Goal: Task Accomplishment & Management: Manage account settings

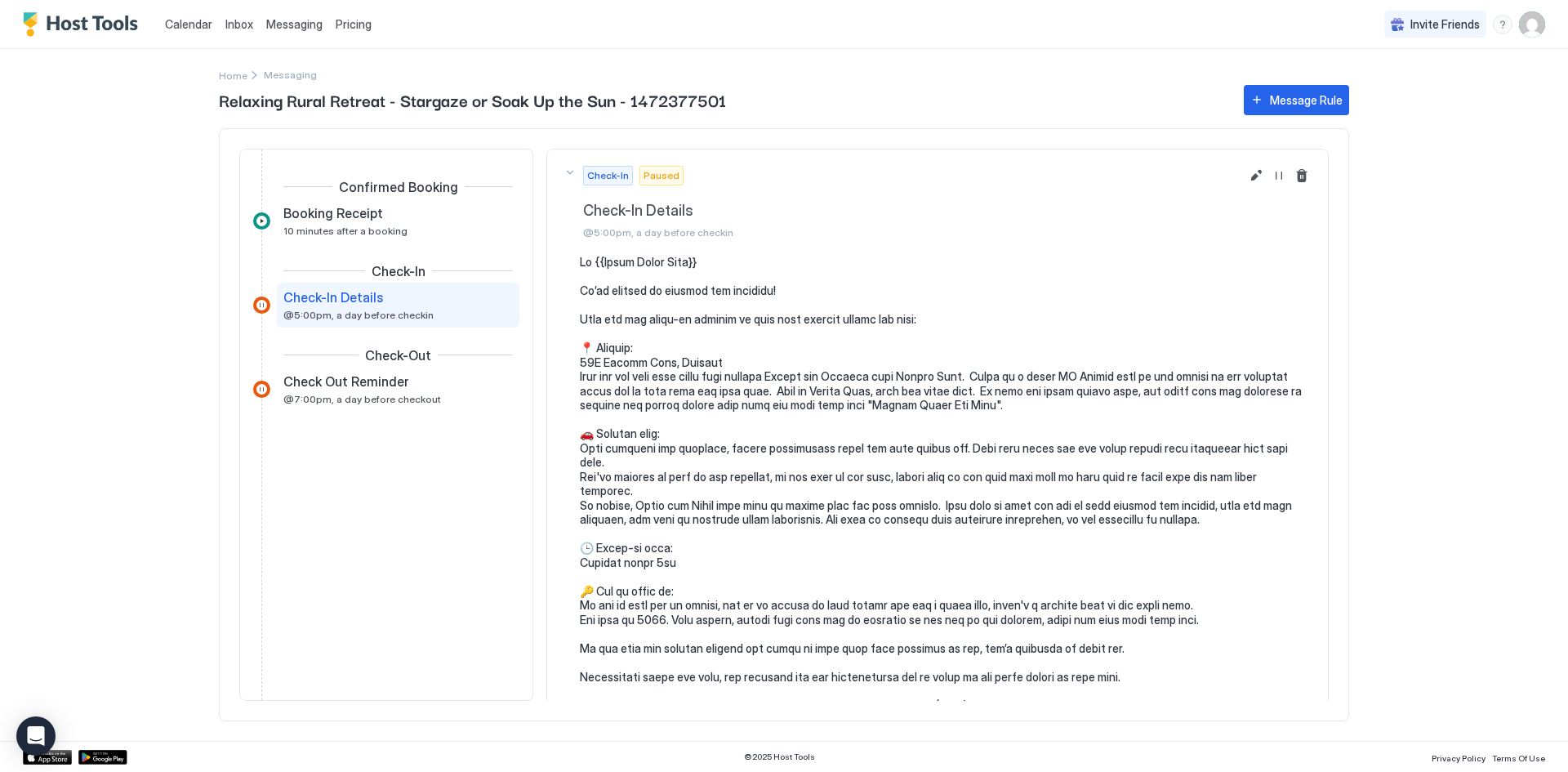
click at [1534, 17] on img "User profile" at bounding box center [1532, 24] width 26 height 26
click at [1367, 98] on span "Settings" at bounding box center [1383, 104] width 44 height 14
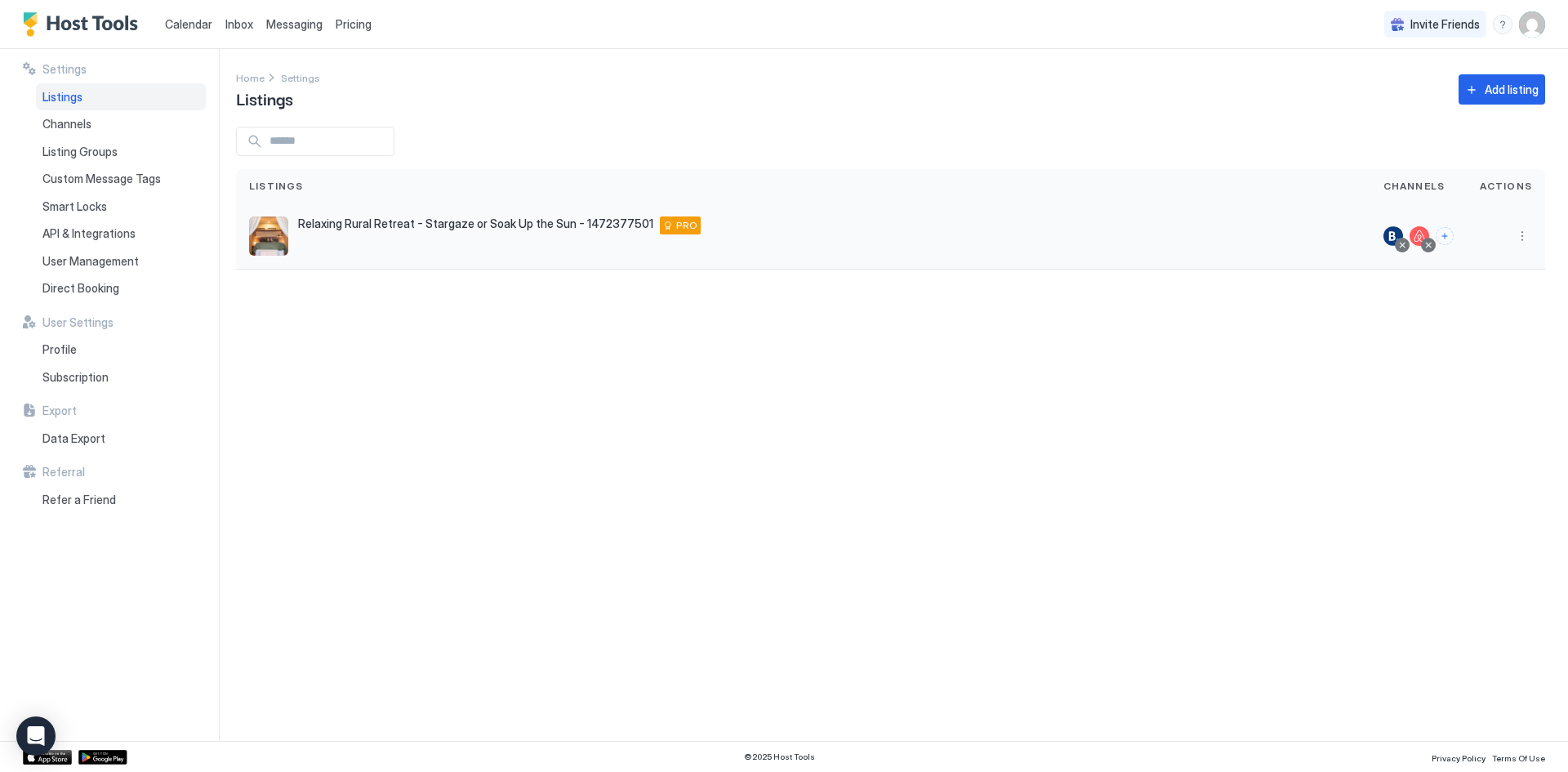
click at [358, 229] on span "Relaxing Rural Retreat - Stargaze or Soak Up the Sun - 1472377501" at bounding box center [476, 223] width 356 height 14
click at [61, 96] on span "Listings" at bounding box center [62, 97] width 40 height 14
click at [1526, 242] on button "More options" at bounding box center [1523, 236] width 19 height 19
click at [1485, 309] on span "Listing Settings" at bounding box center [1485, 311] width 72 height 13
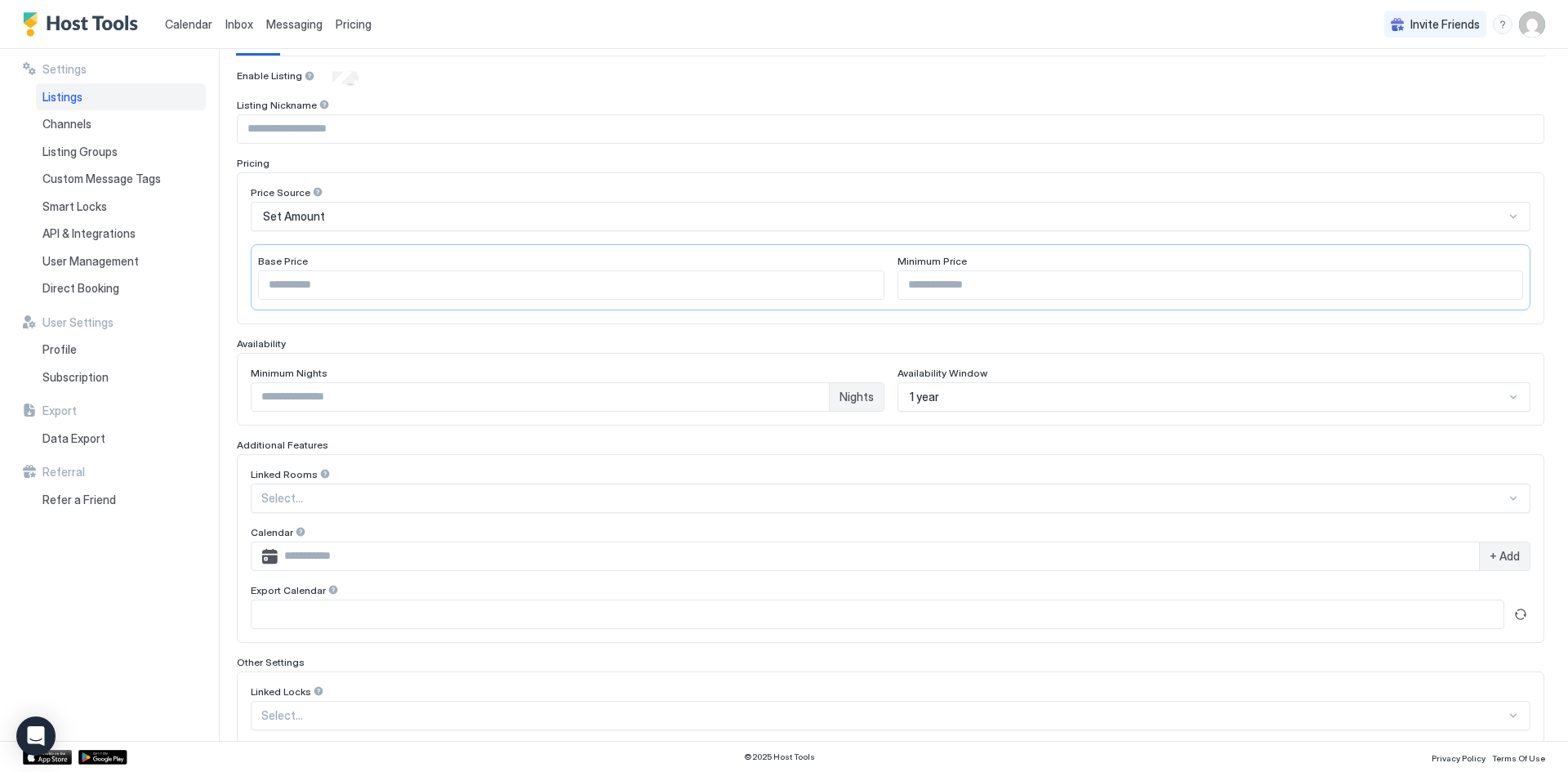
scroll to position [7, 0]
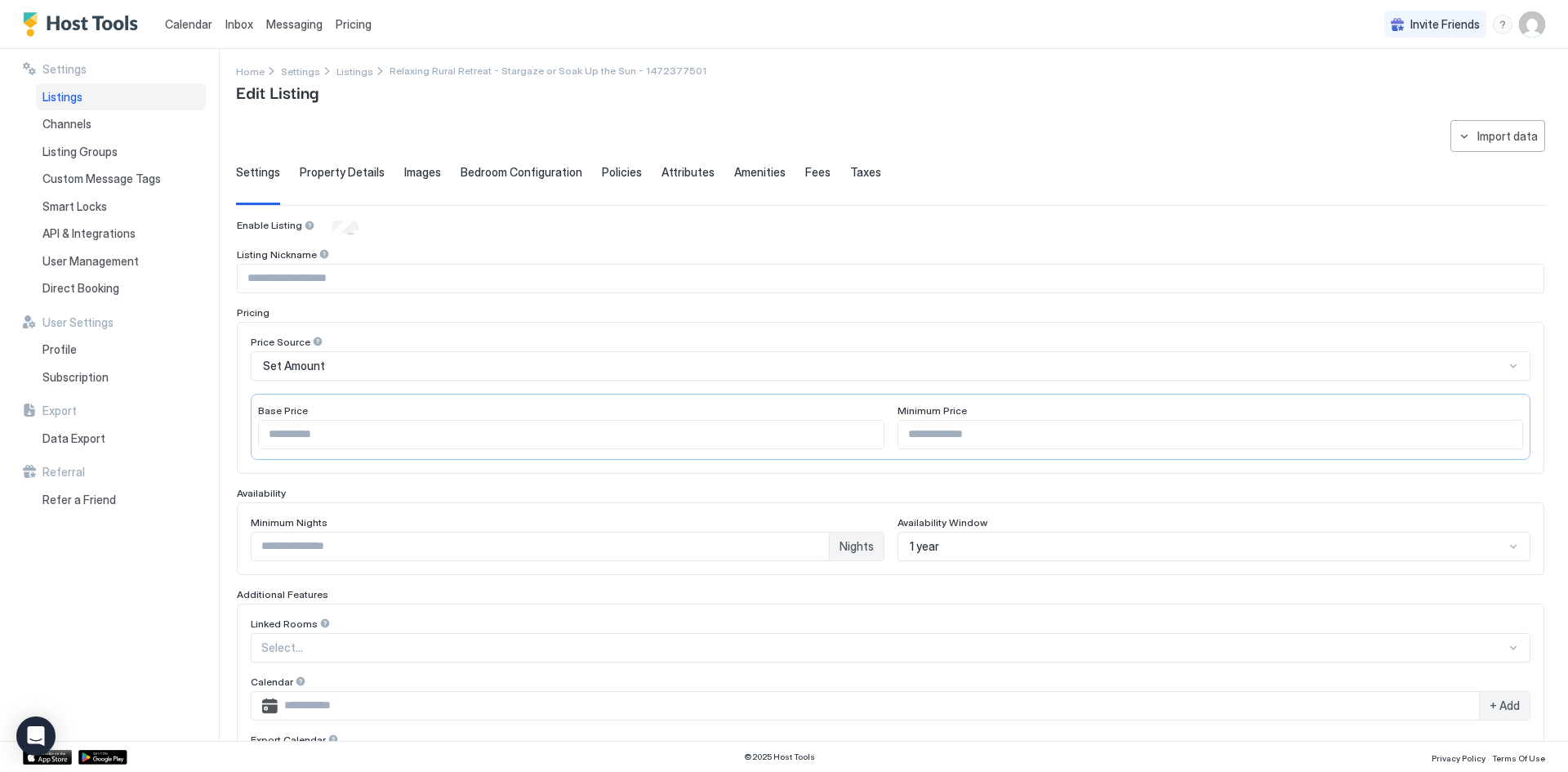
click at [338, 164] on div "**********" at bounding box center [890, 543] width 1309 height 846
click at [335, 176] on span "Property Details" at bounding box center [342, 172] width 85 height 14
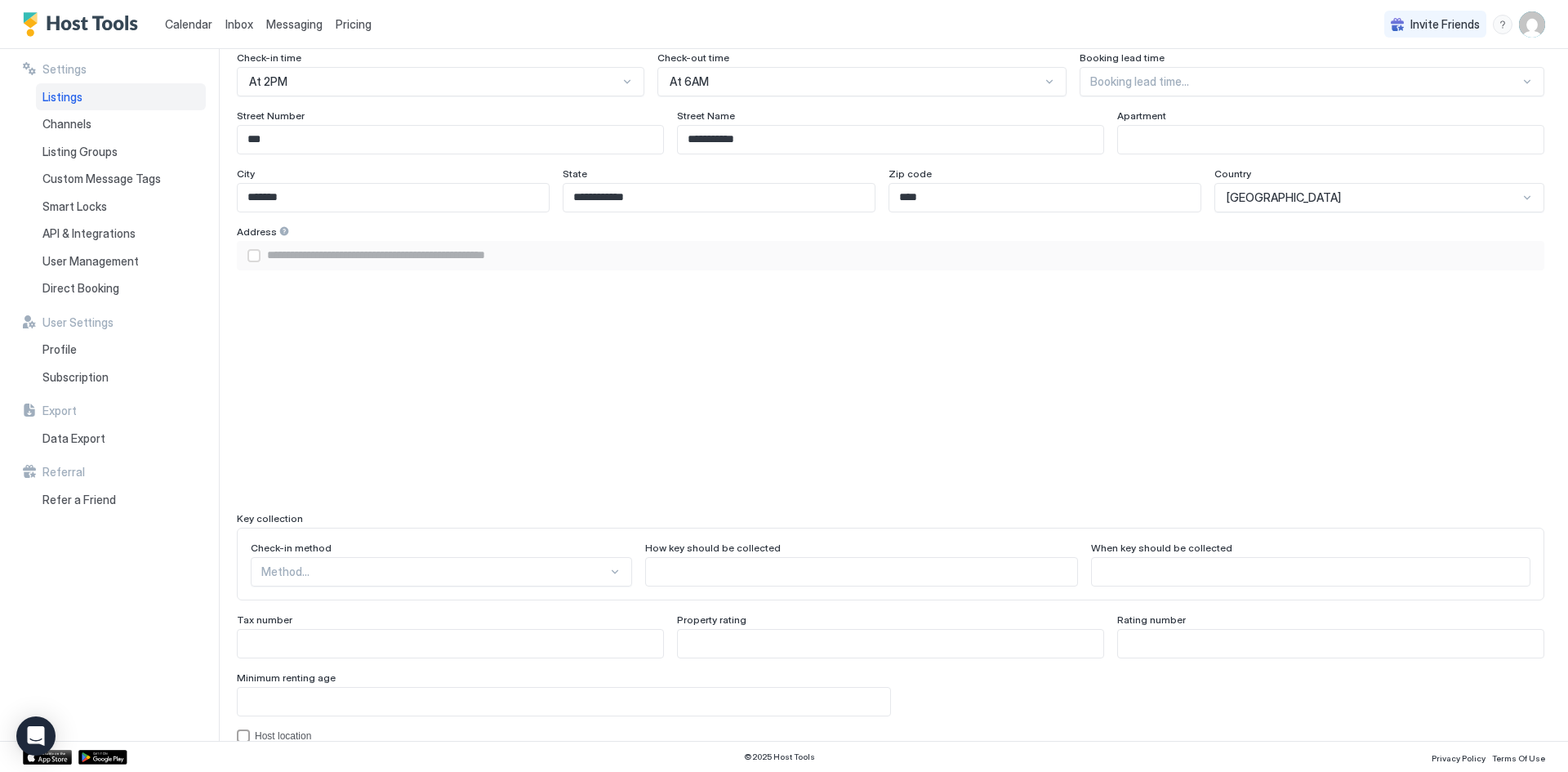
scroll to position [1069, 0]
click at [254, 257] on div "airbnbAddress" at bounding box center [254, 255] width 14 height 14
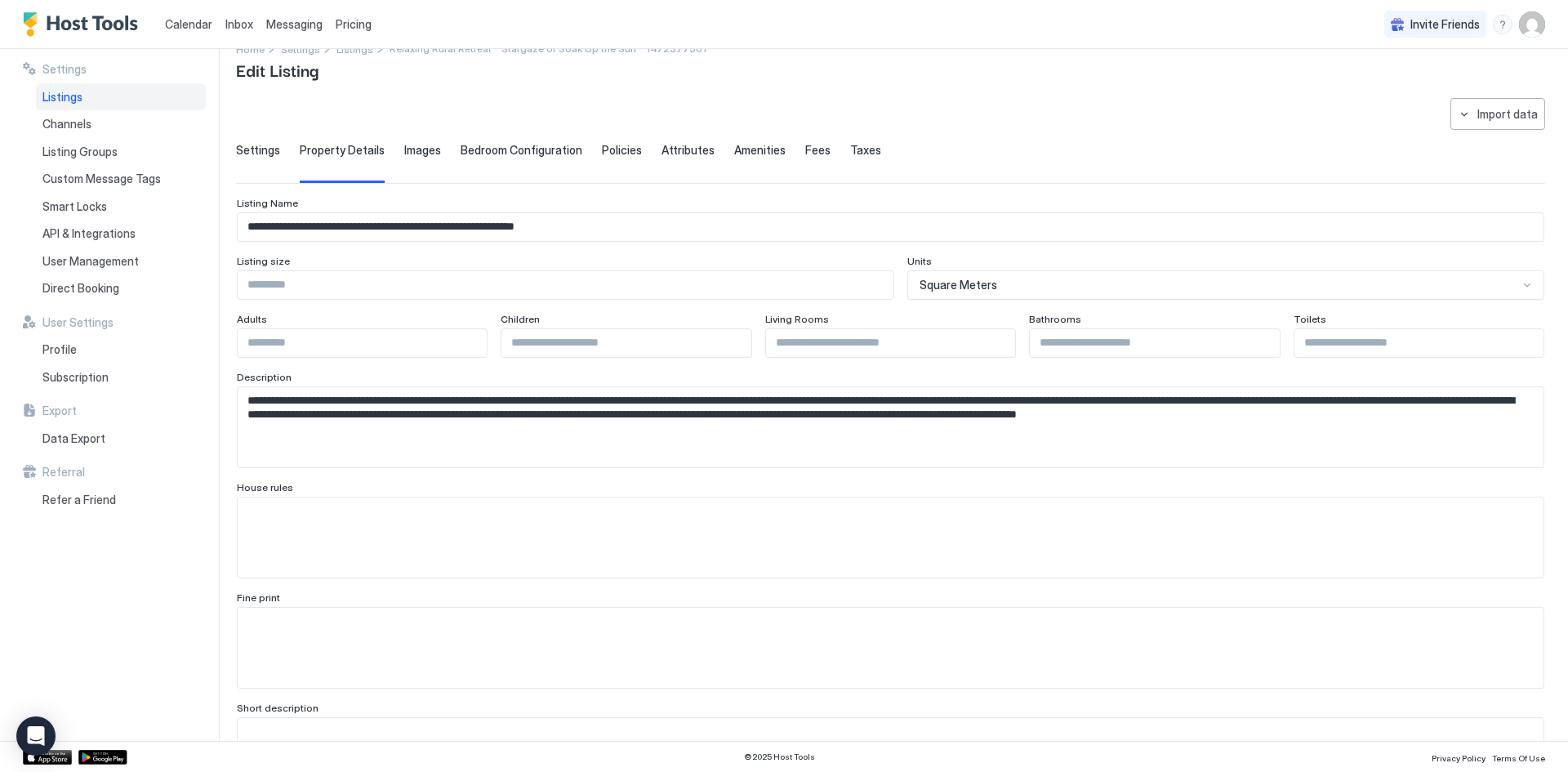
scroll to position [0, 0]
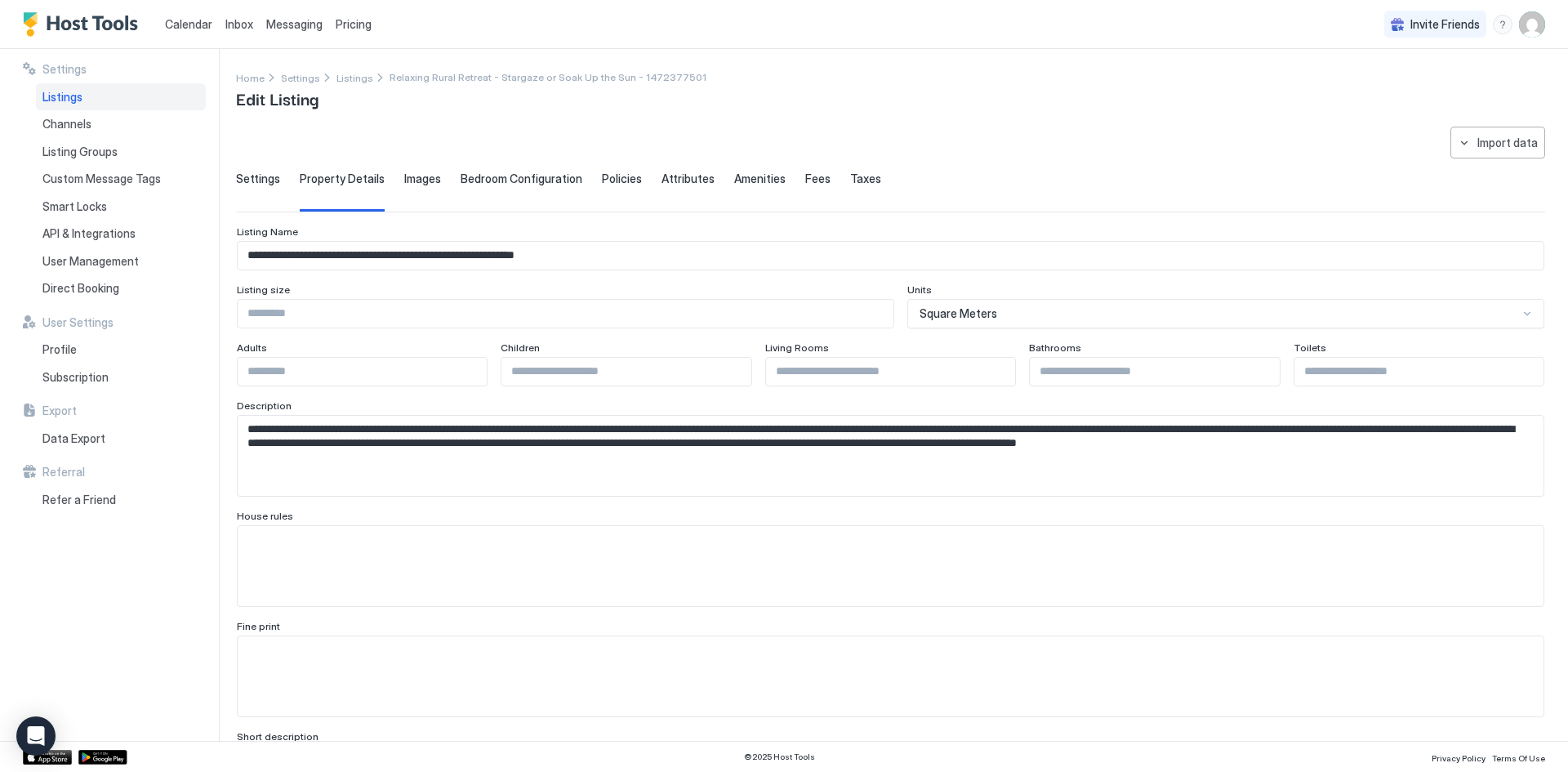
click at [56, 96] on span "Listings" at bounding box center [62, 97] width 40 height 14
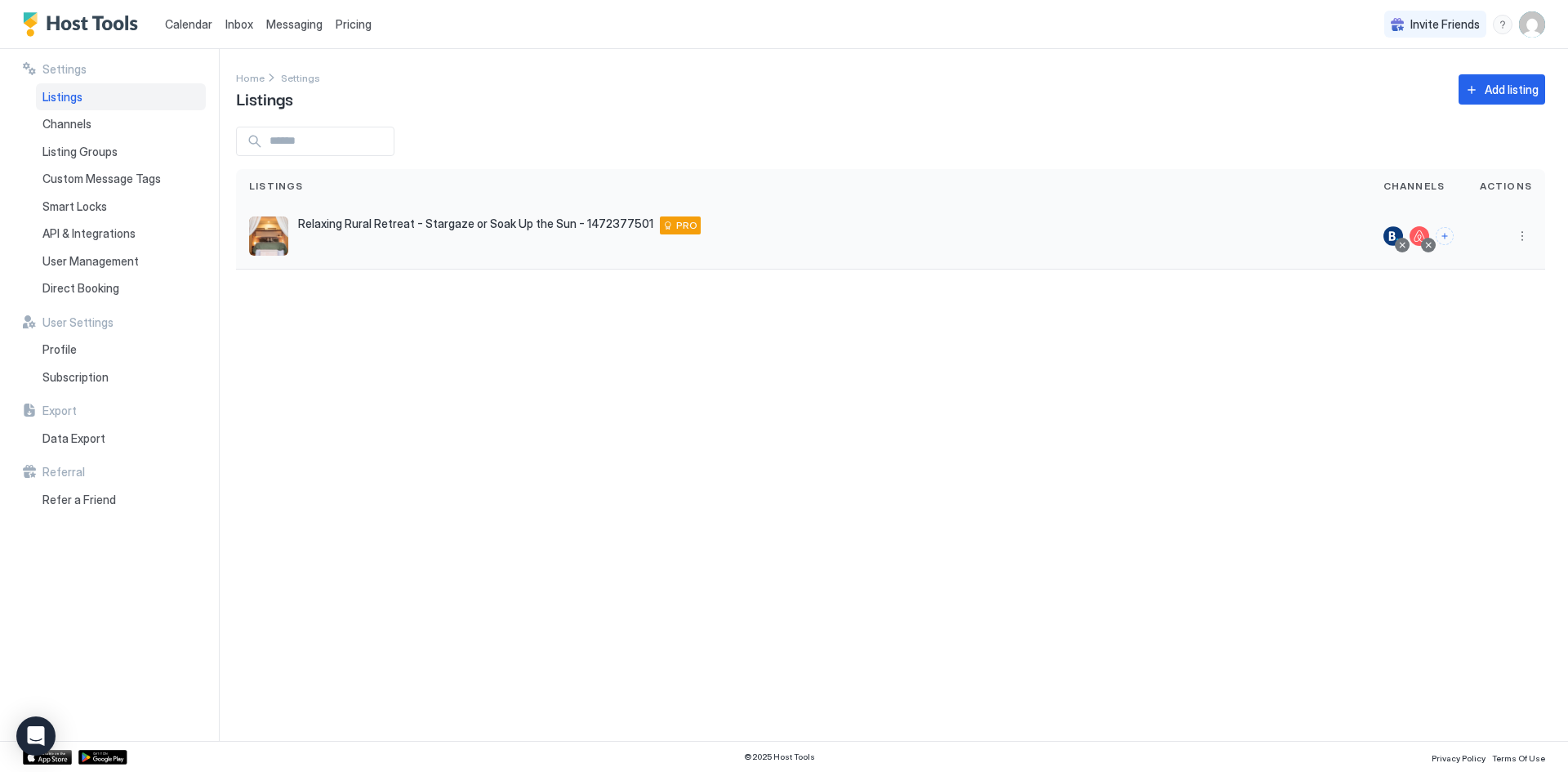
click at [264, 241] on img "listing image" at bounding box center [269, 236] width 40 height 40
click at [76, 126] on span "Channels" at bounding box center [67, 124] width 49 height 14
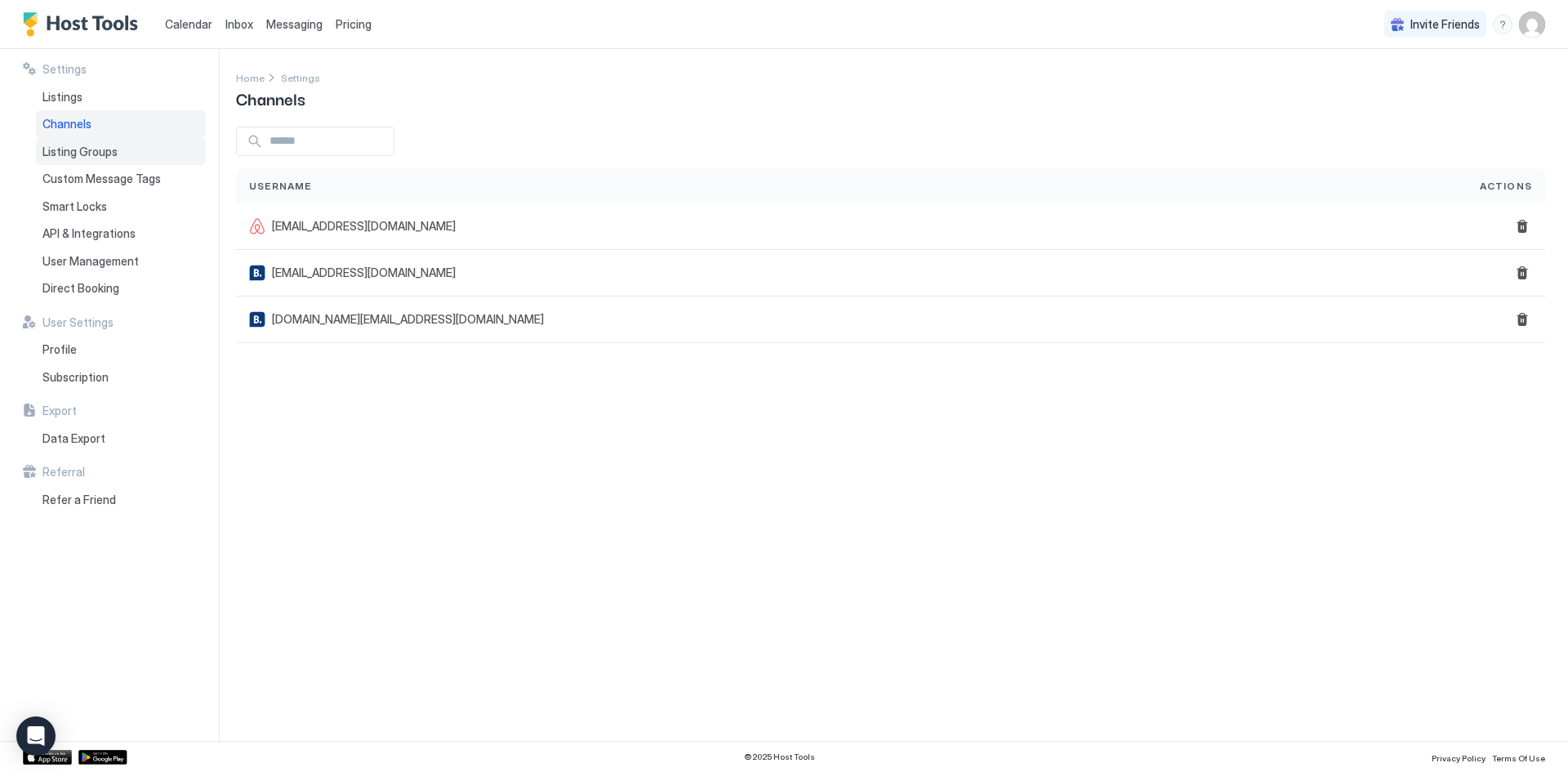
click at [95, 159] on div "Listing Groups" at bounding box center [121, 152] width 170 height 28
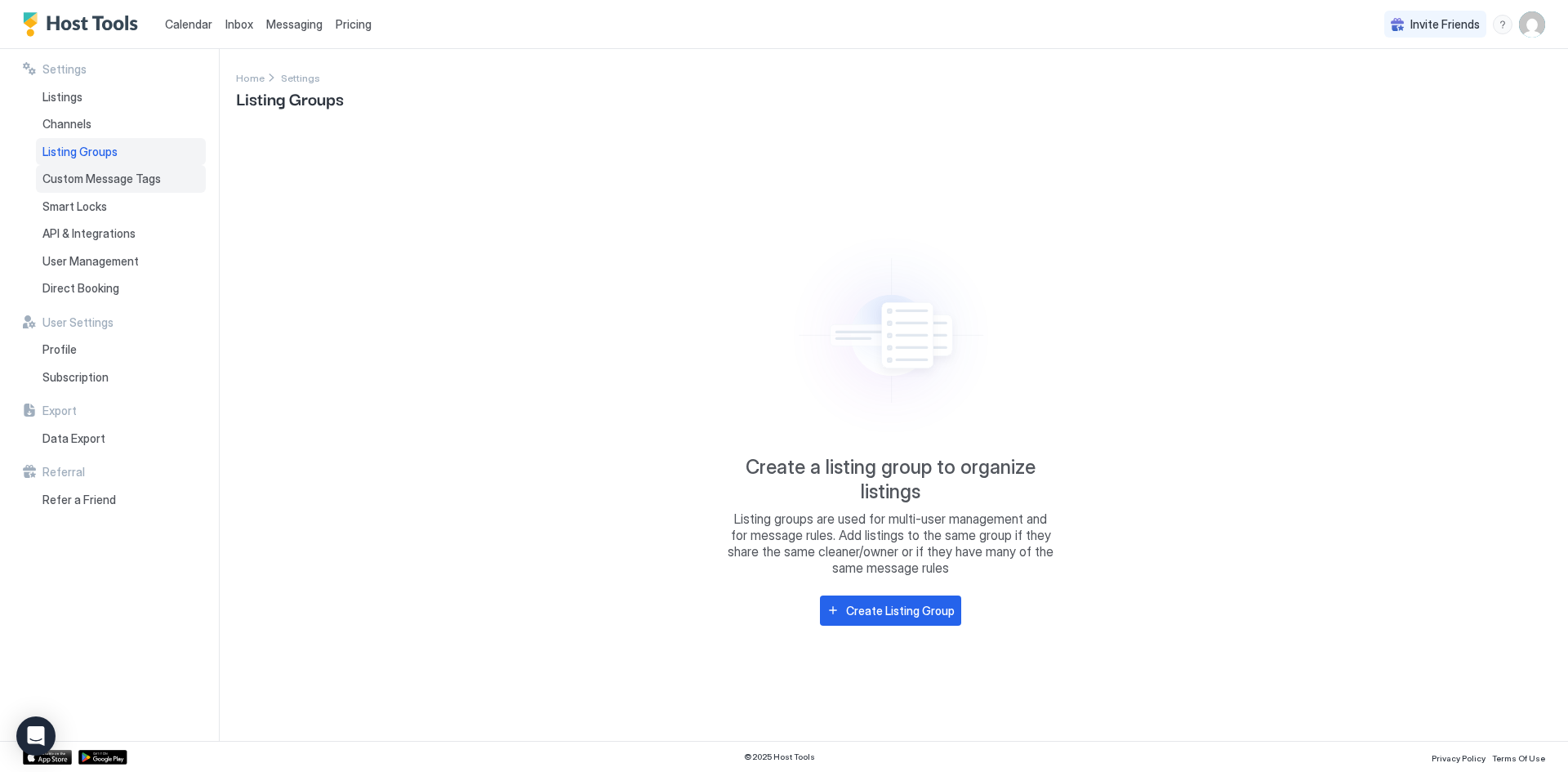
click at [73, 188] on div "Custom Message Tags" at bounding box center [121, 179] width 170 height 28
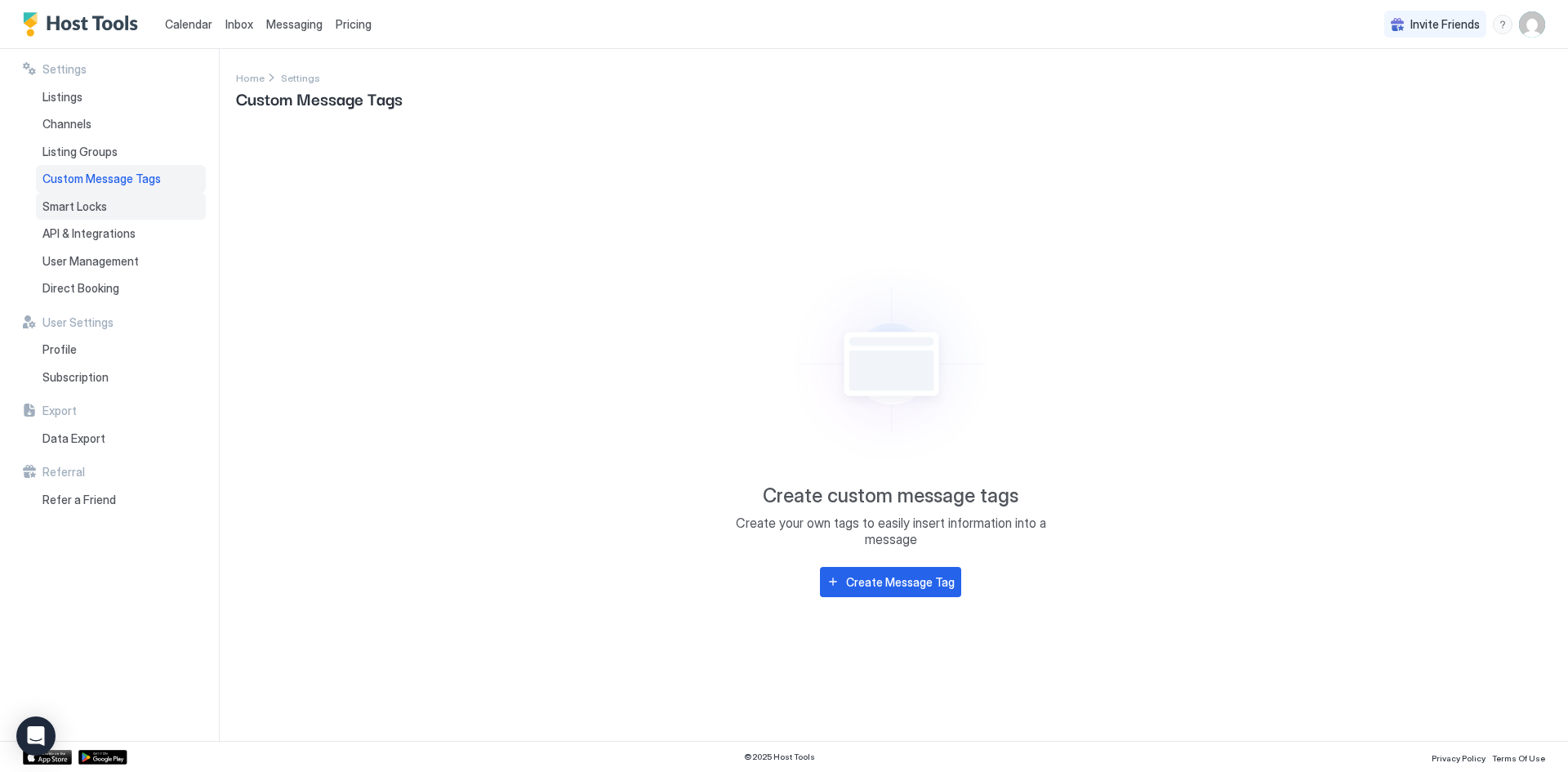
click at [66, 210] on span "Smart Locks" at bounding box center [74, 206] width 65 height 14
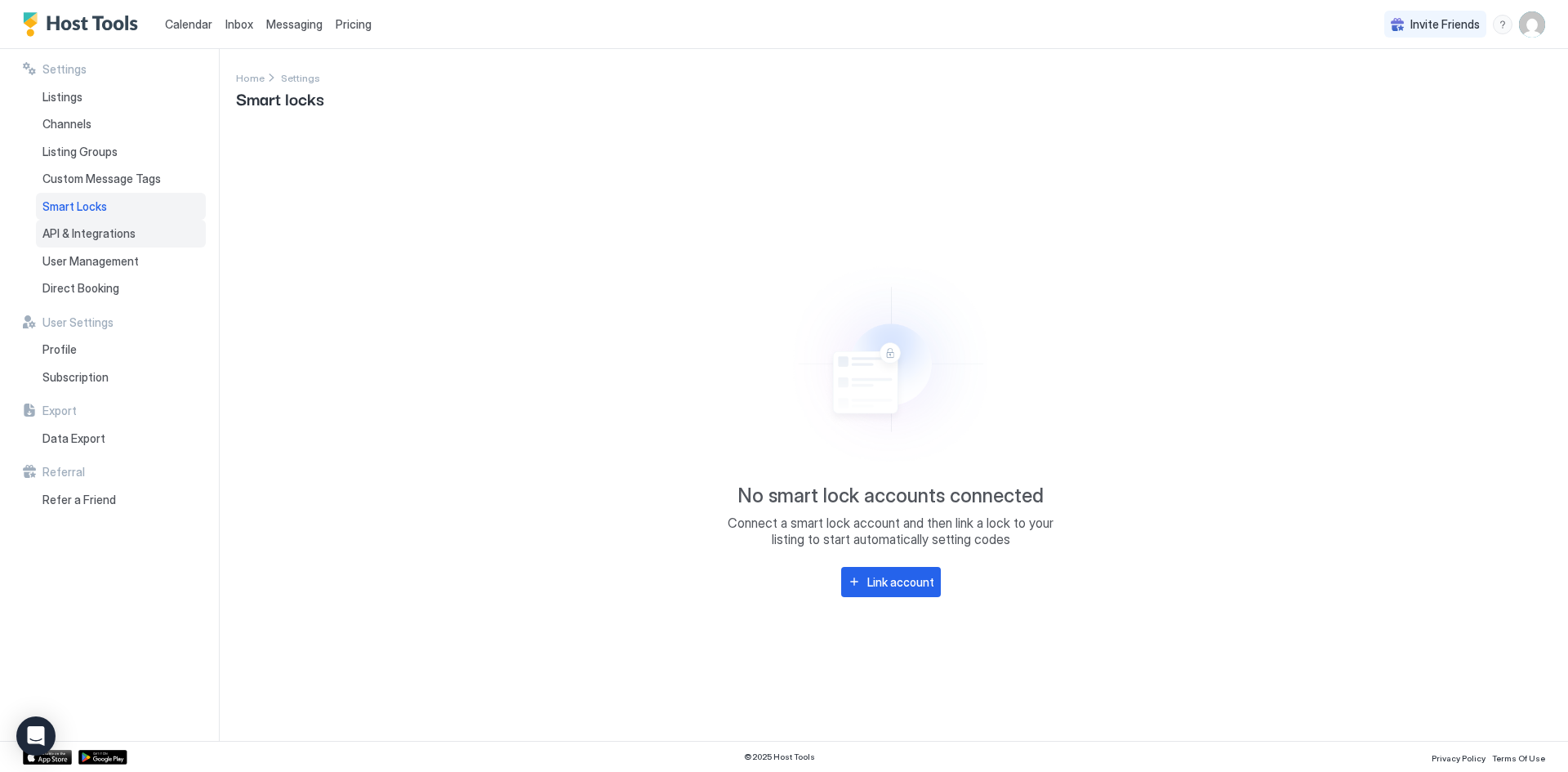
click at [68, 231] on span "API & Integrations" at bounding box center [89, 233] width 93 height 14
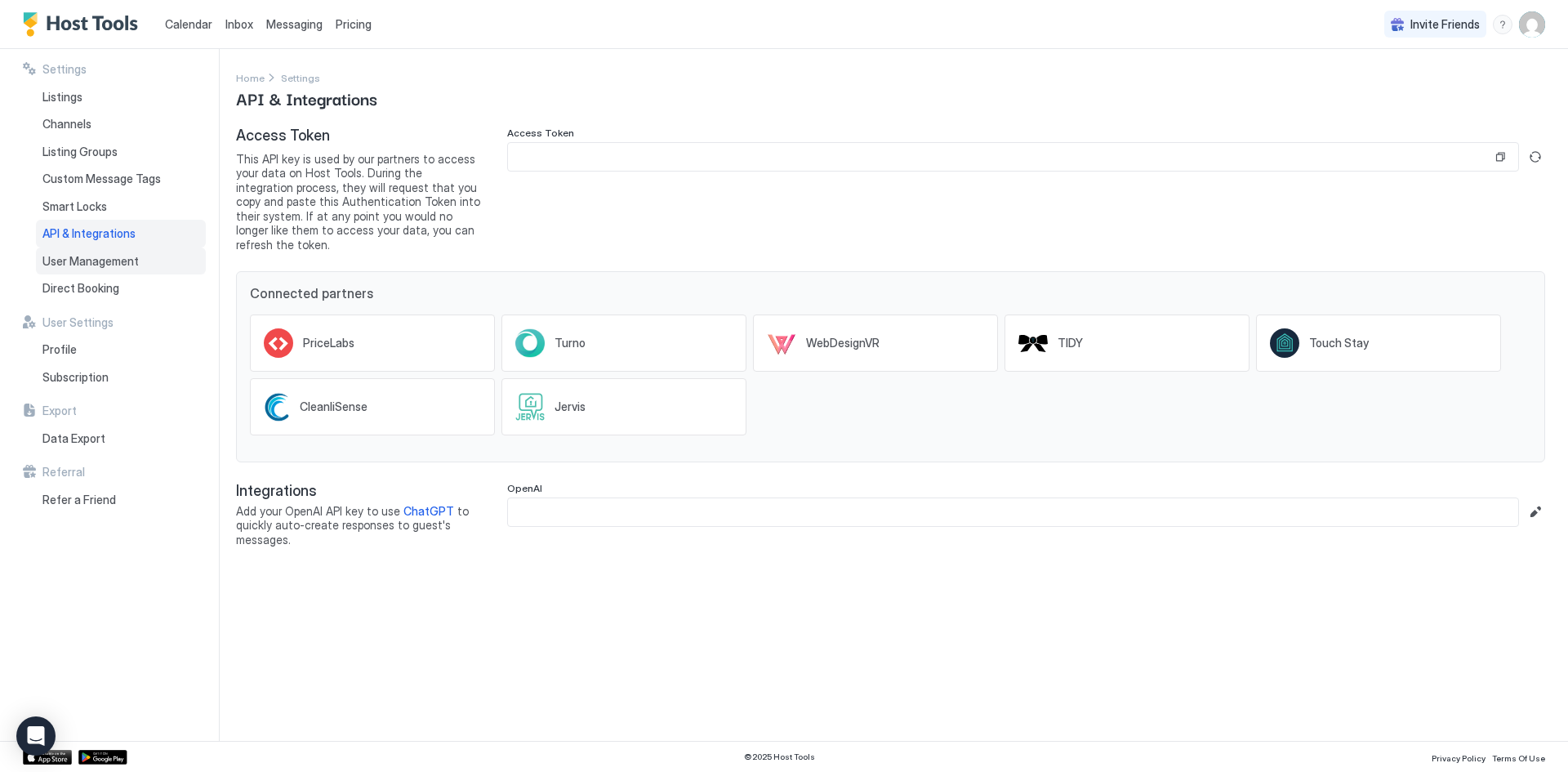
click at [72, 257] on span "User Management" at bounding box center [91, 261] width 97 height 14
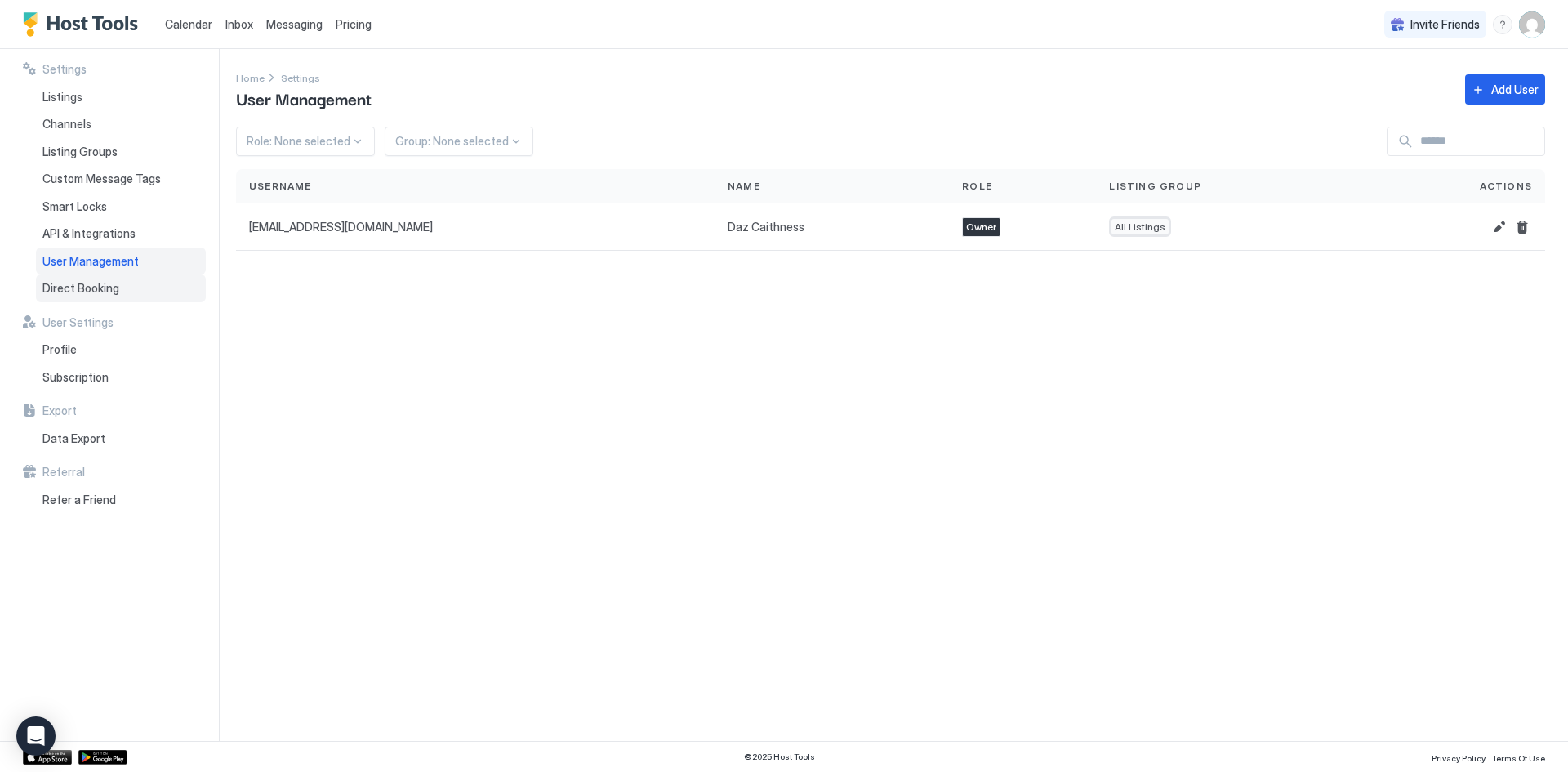
click at [65, 288] on span "Direct Booking" at bounding box center [80, 288] width 76 height 14
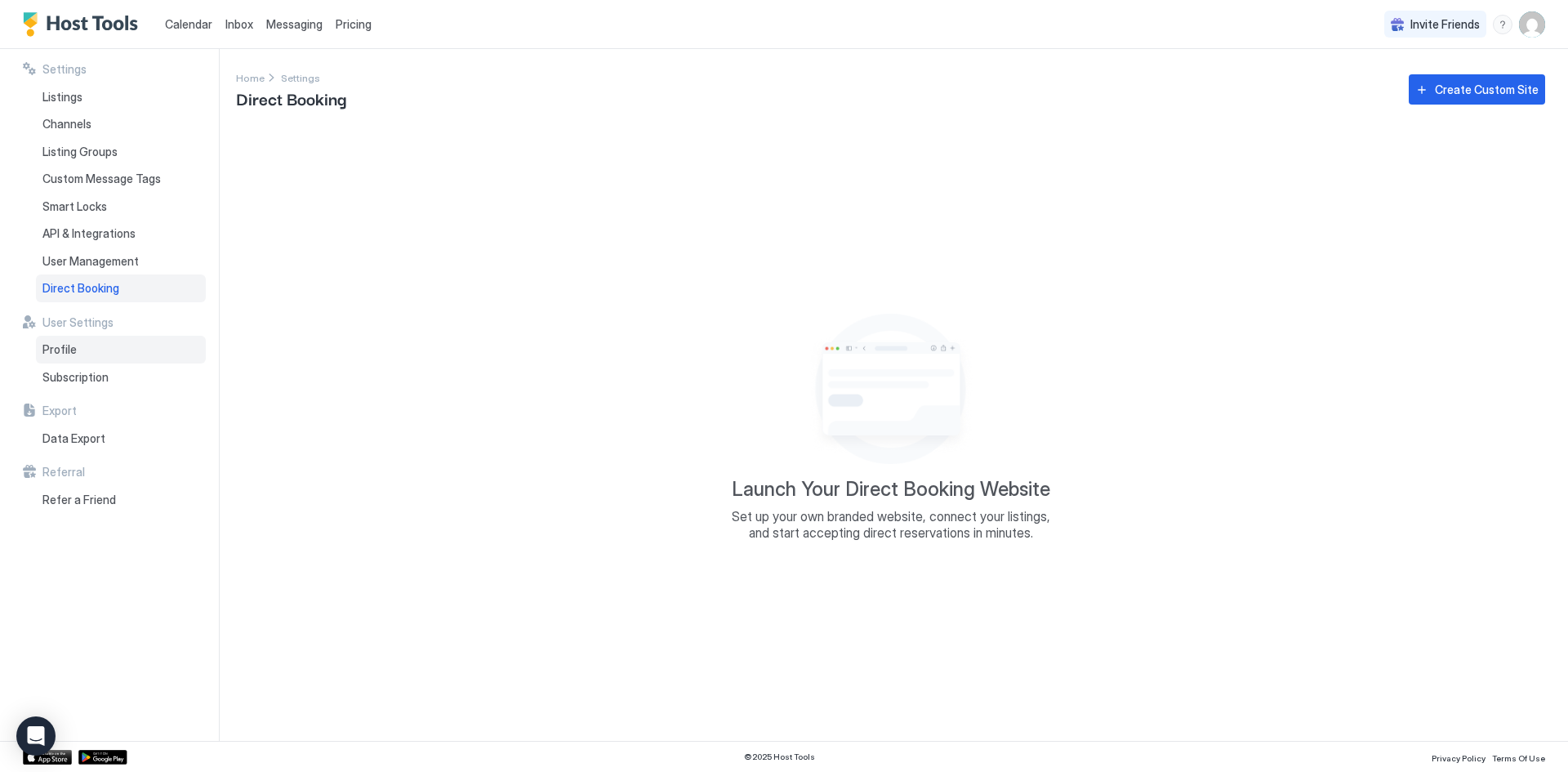
click at [64, 338] on div "Profile" at bounding box center [121, 350] width 170 height 28
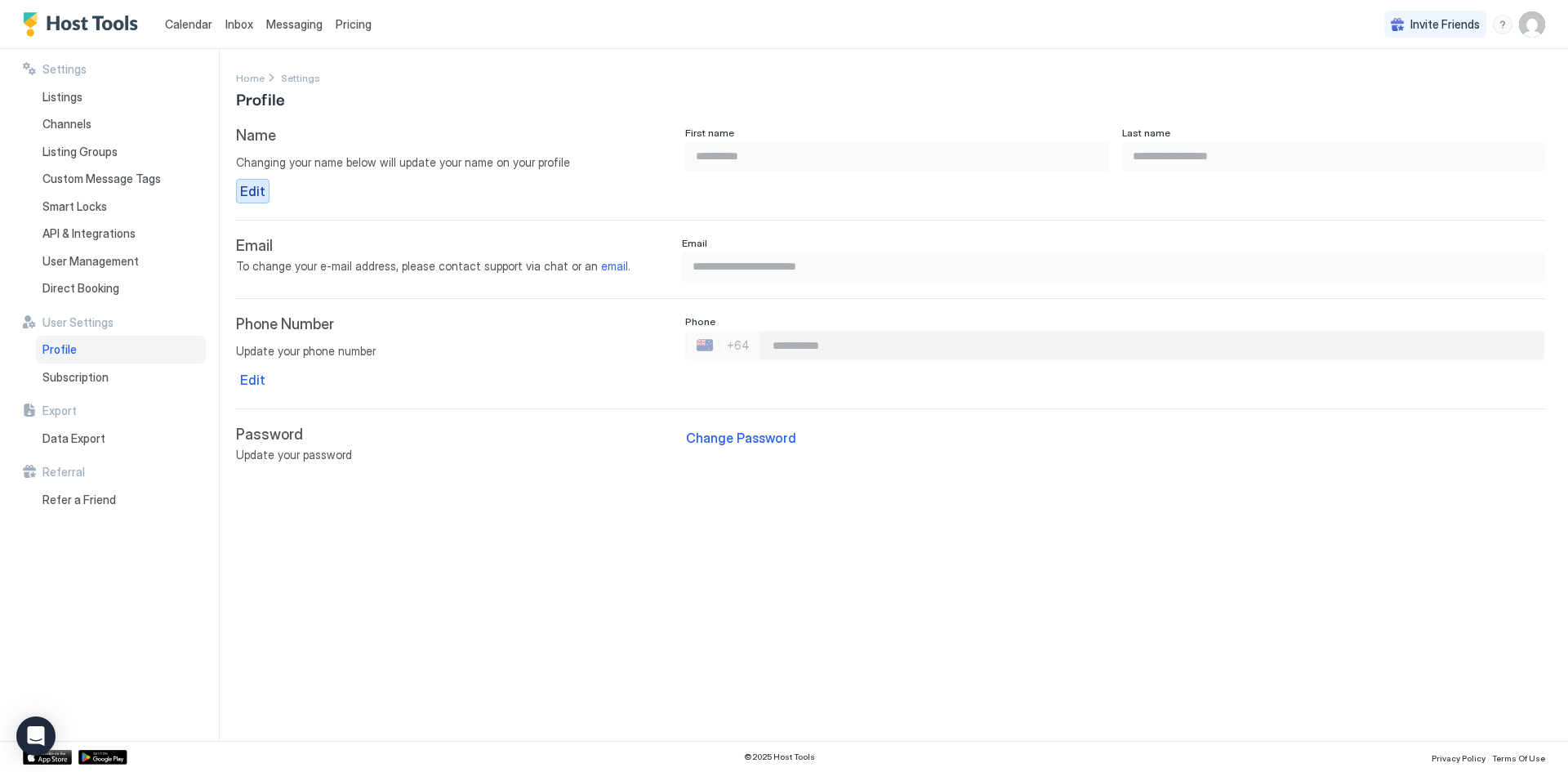
click at [255, 186] on div "Edit" at bounding box center [253, 191] width 25 height 19
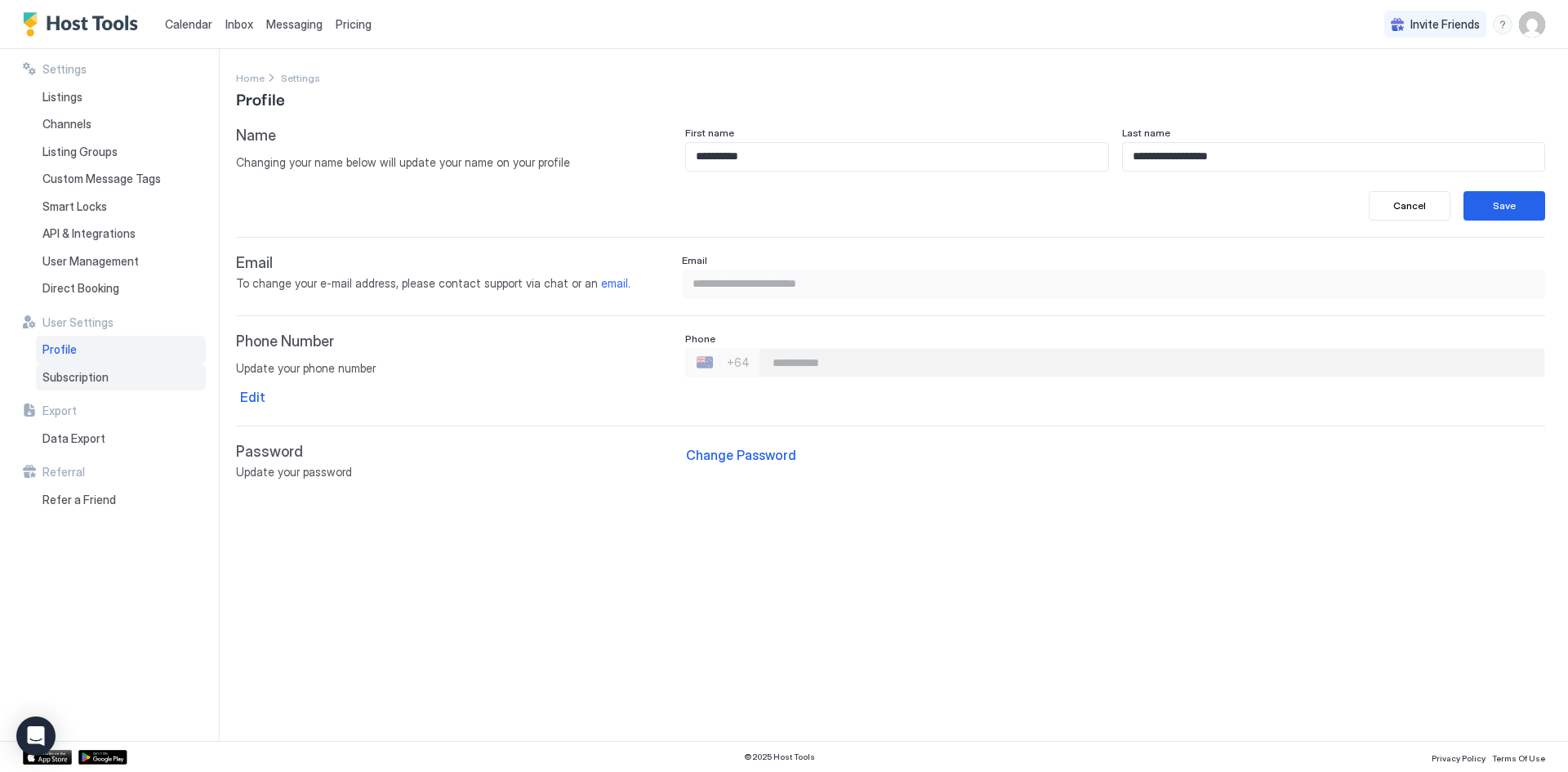
click at [80, 370] on span "Subscription" at bounding box center [75, 377] width 66 height 14
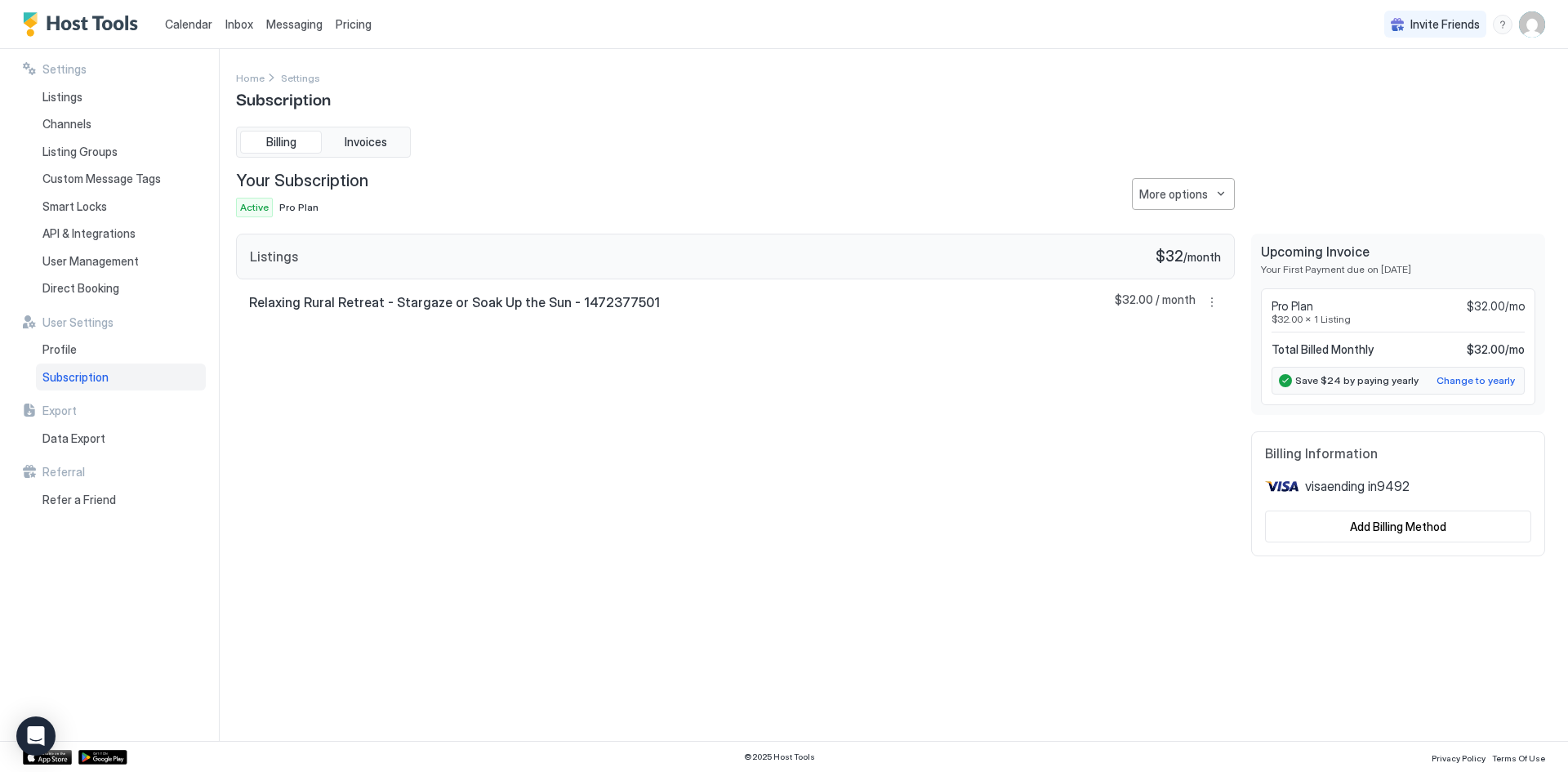
click at [287, 209] on span "Pro Plan" at bounding box center [299, 207] width 40 height 13
click at [1225, 193] on button "More options" at bounding box center [1183, 193] width 103 height 32
click at [1183, 222] on span "Change Plan" at bounding box center [1170, 222] width 60 height 13
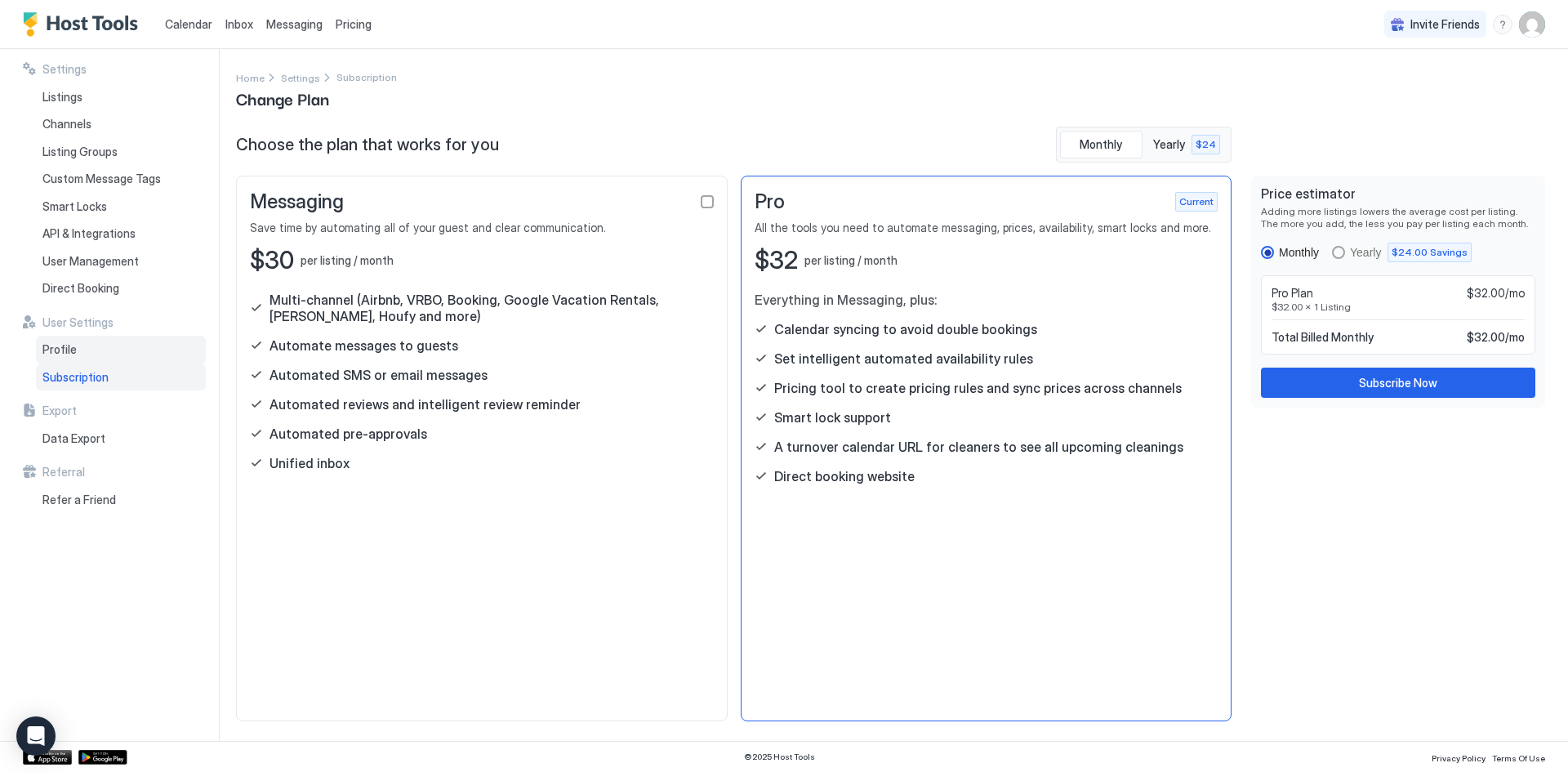
click at [60, 348] on span "Profile" at bounding box center [60, 349] width 35 height 14
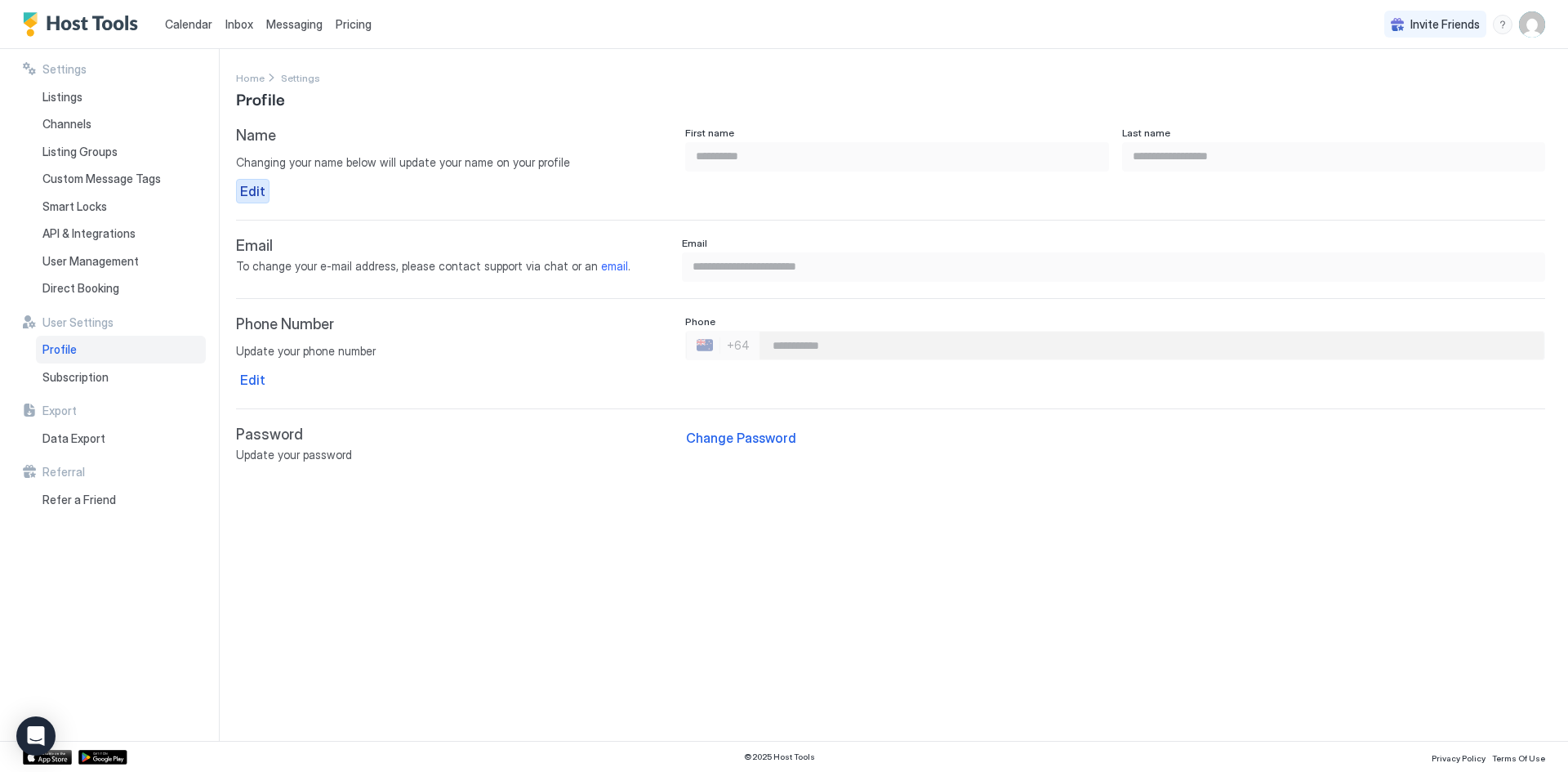
click at [262, 192] on div "Edit" at bounding box center [253, 191] width 25 height 19
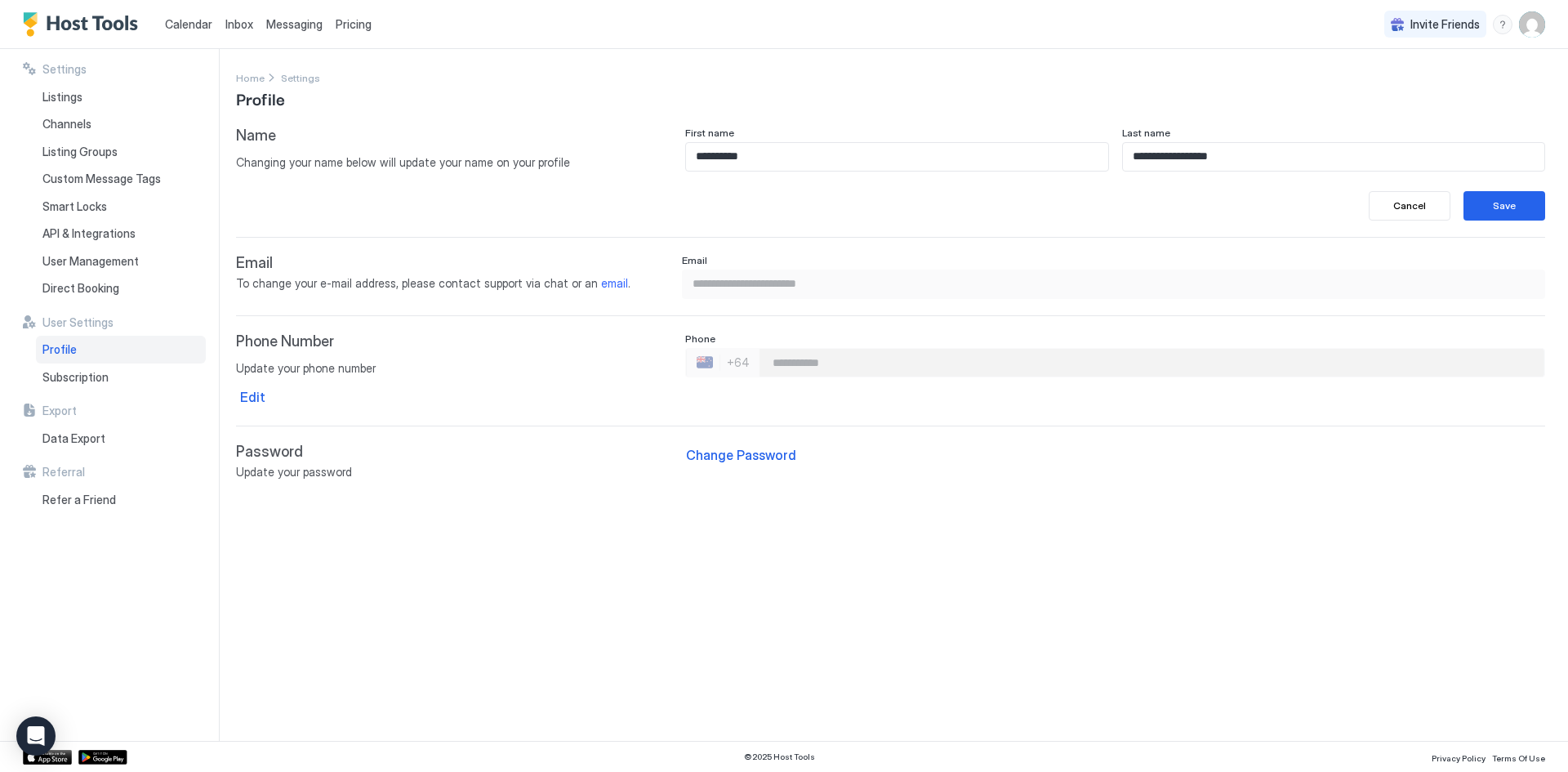
click at [791, 153] on input "**********" at bounding box center [897, 157] width 421 height 28
type input "**********"
click at [1516, 209] on div "Save" at bounding box center [1505, 205] width 23 height 14
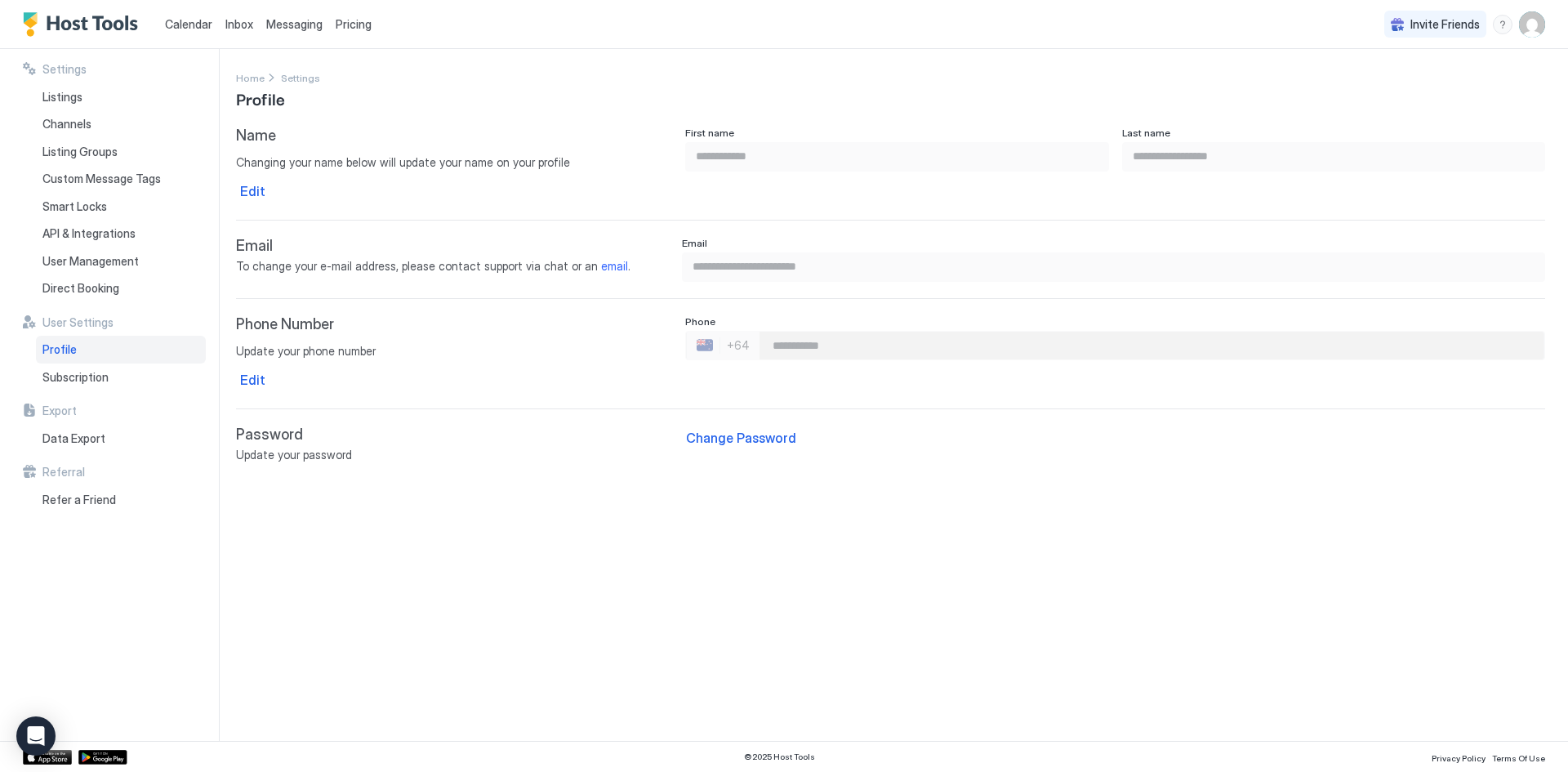
click at [278, 21] on span "Messaging" at bounding box center [295, 24] width 56 height 14
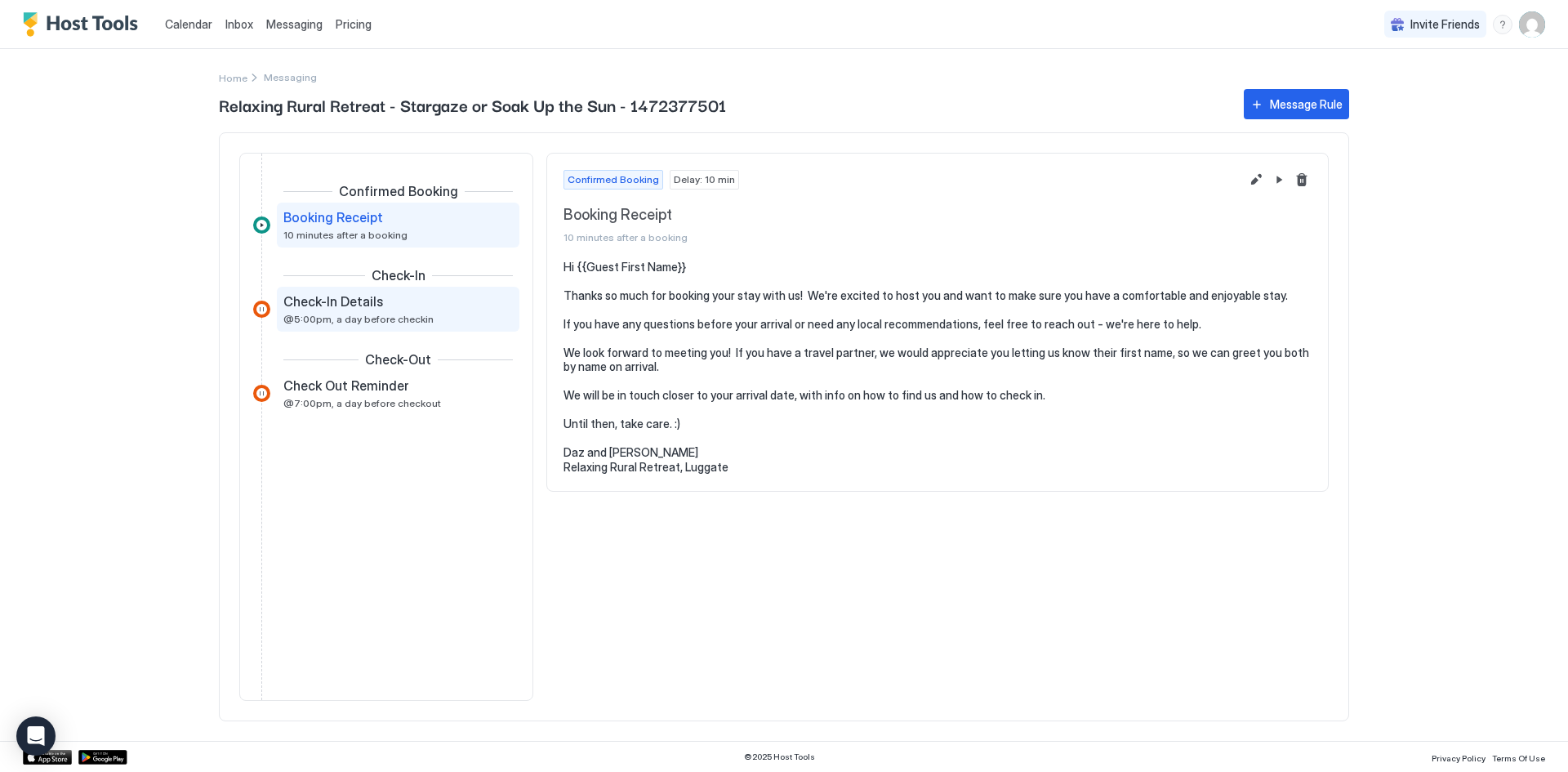
click at [313, 300] on span "Check-In Details" at bounding box center [332, 301] width 100 height 16
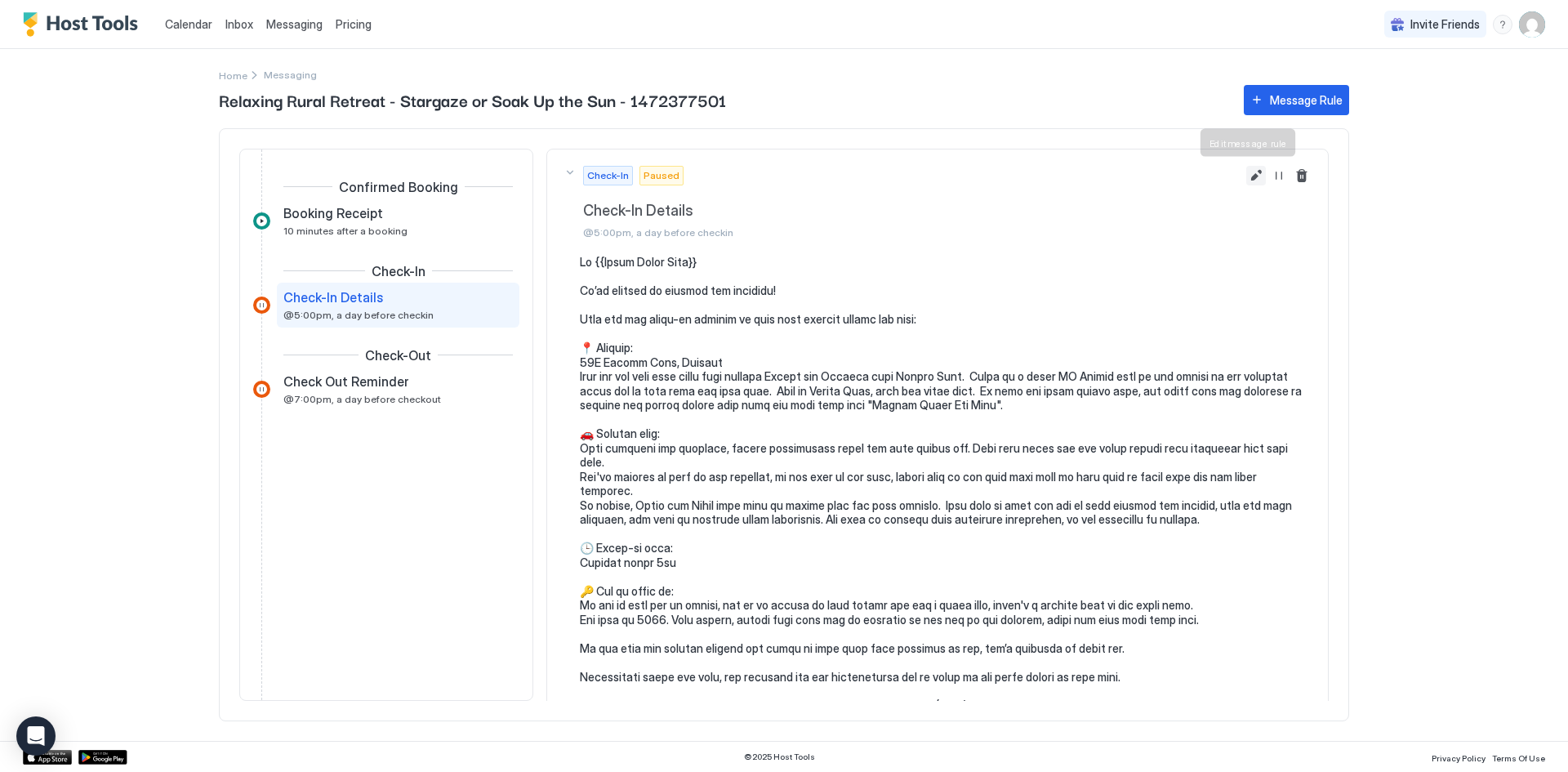
click at [1247, 178] on button "Edit message rule" at bounding box center [1256, 176] width 19 height 19
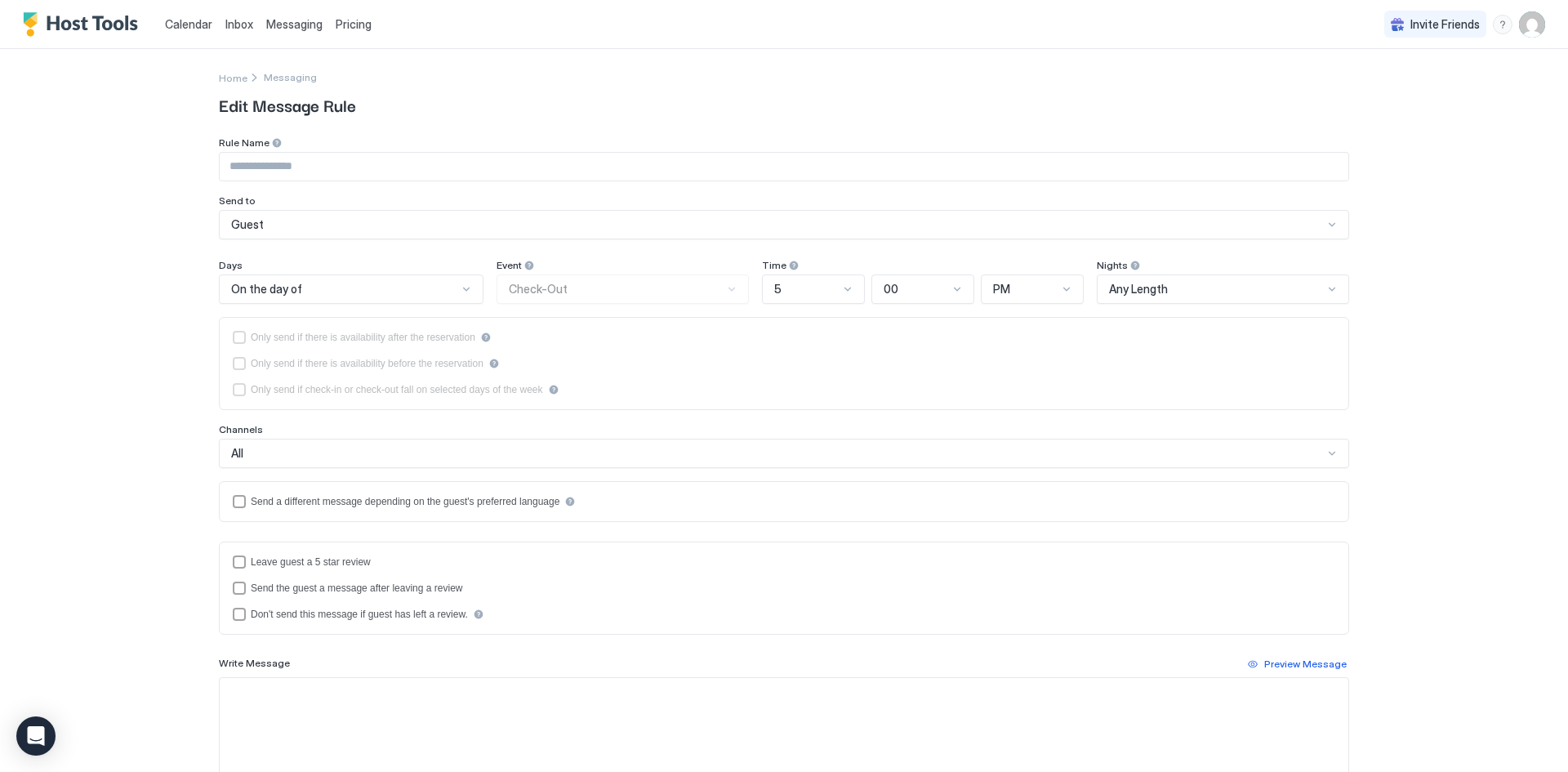
type input "**********"
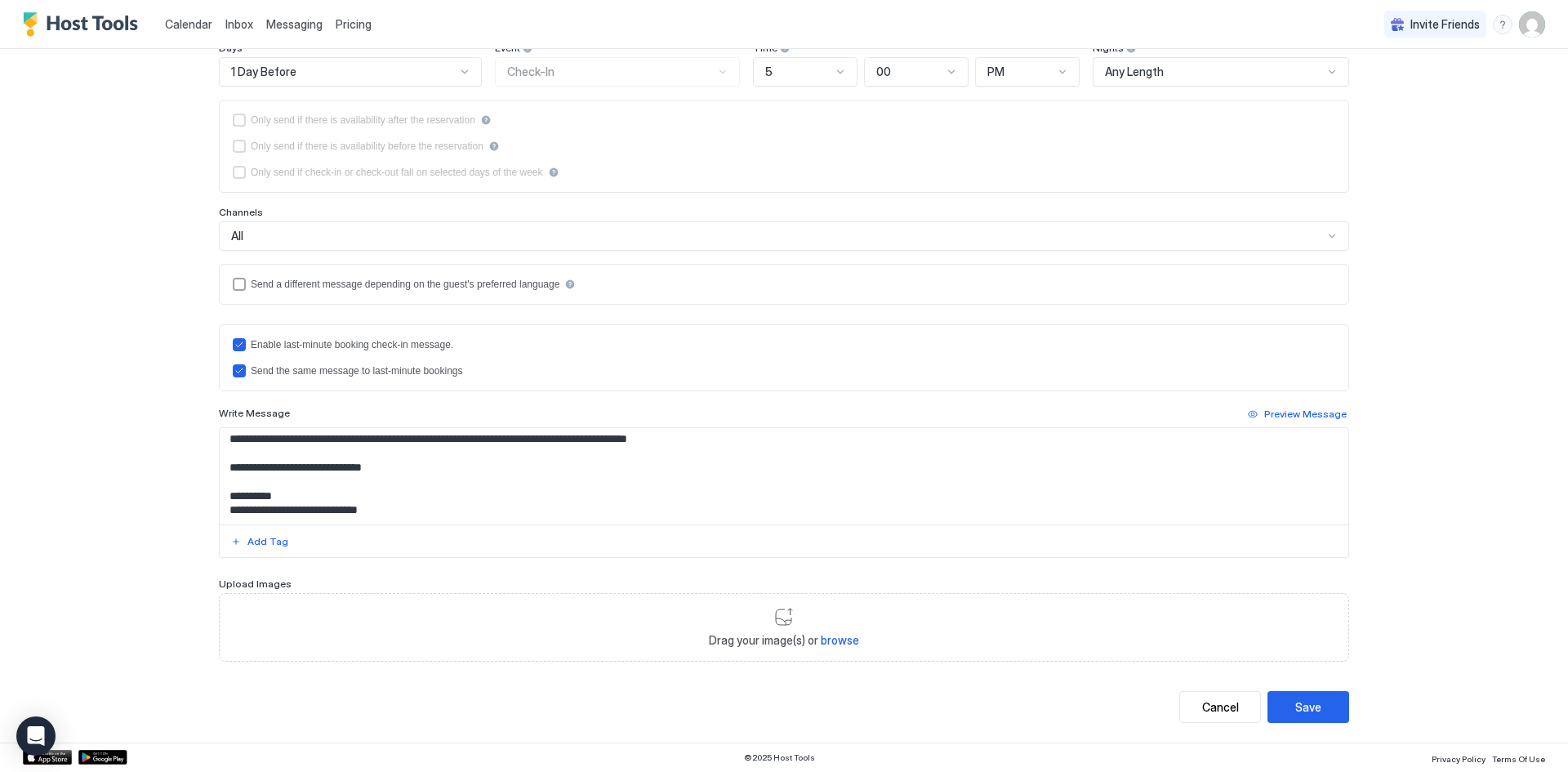
scroll to position [403, 0]
drag, startPoint x: 257, startPoint y: 498, endPoint x: 269, endPoint y: 0, distance: 498.1
click at [219, 492] on div at bounding box center [784, 492] width 1130 height 130
type textarea "**********"
click at [1318, 706] on button "Save" at bounding box center [1308, 706] width 82 height 32
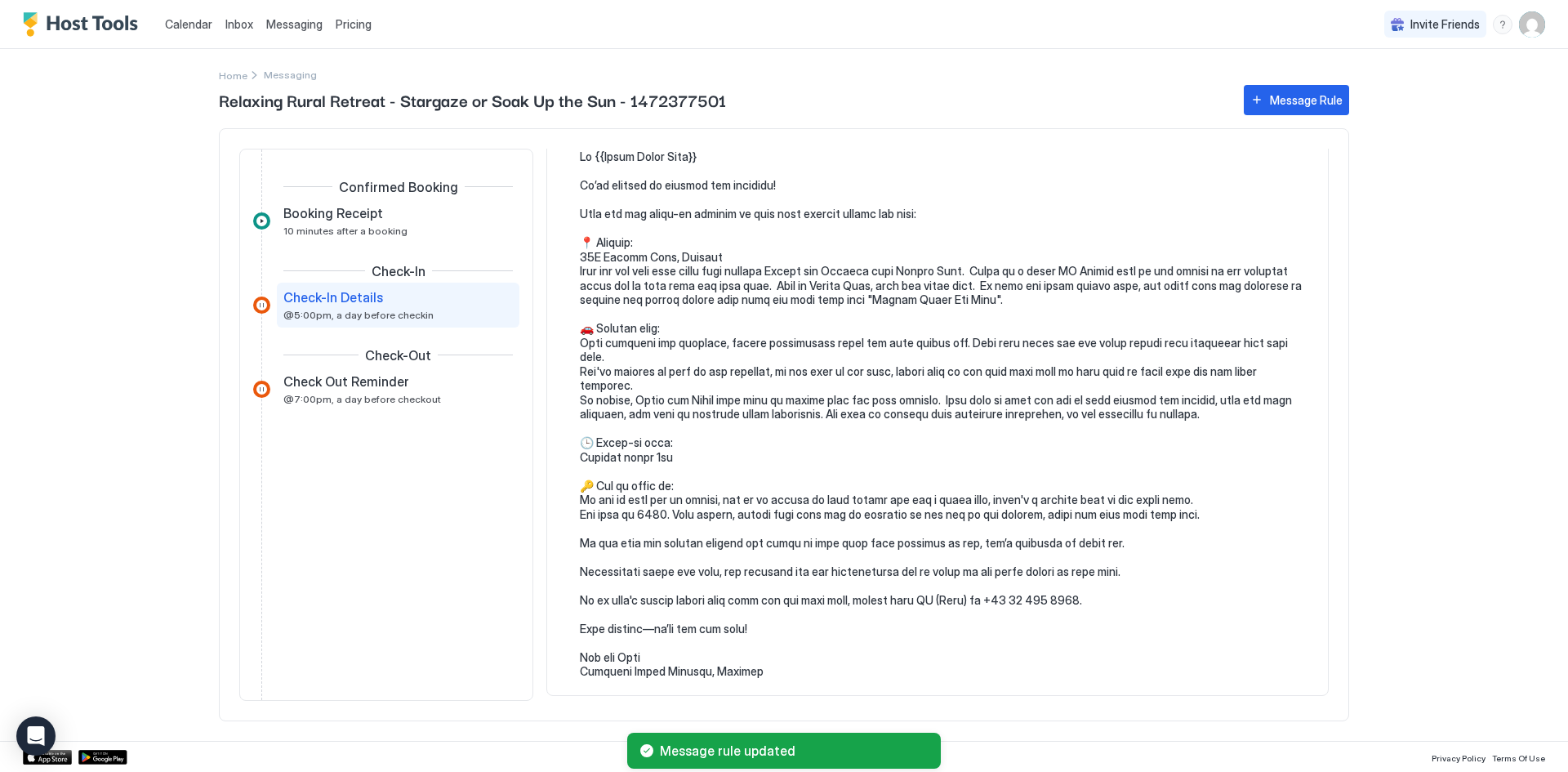
scroll to position [218, 0]
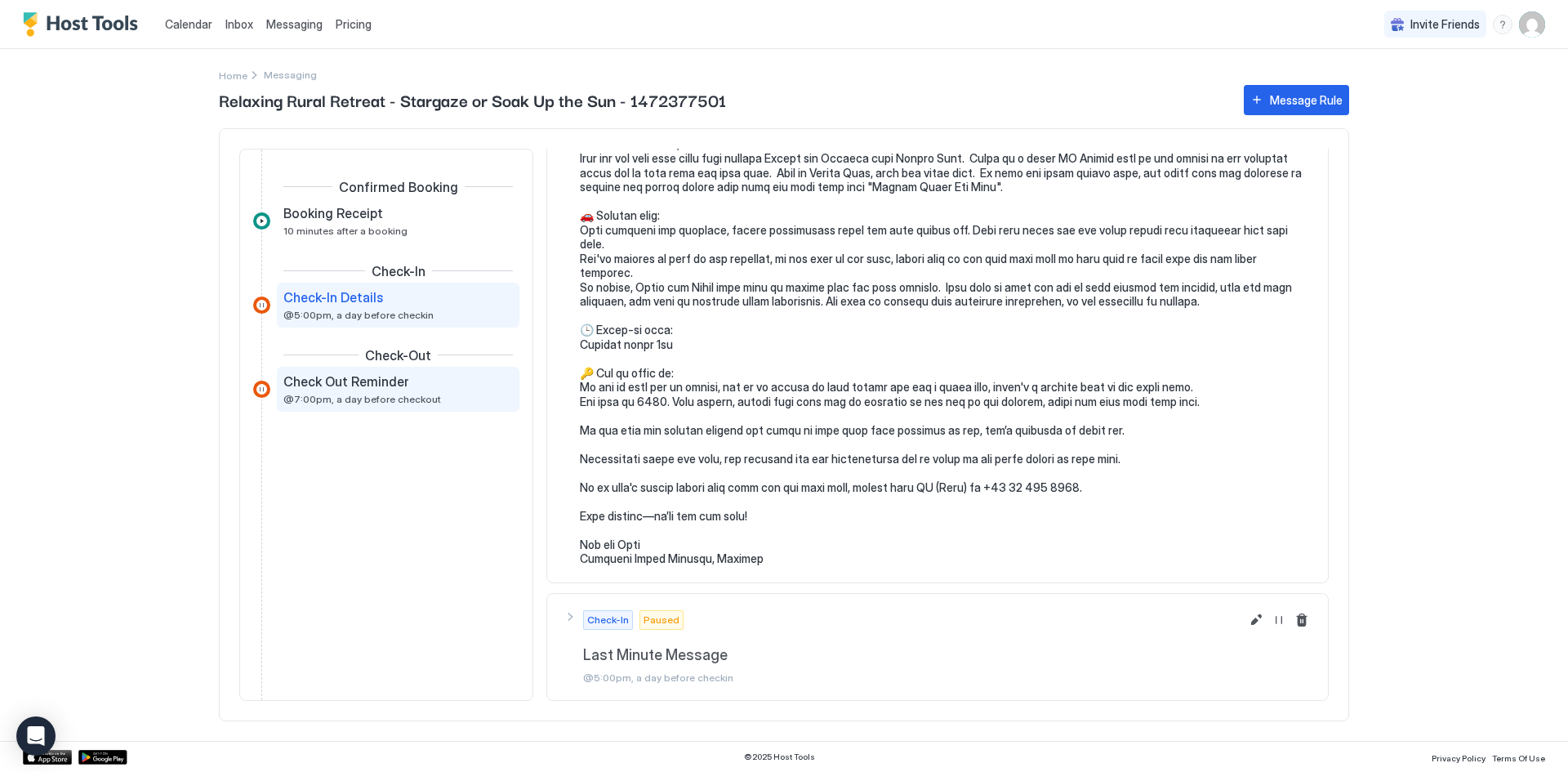
click at [315, 389] on div "Check Out Reminder @7:00pm, a day before checkout" at bounding box center [386, 388] width 207 height 32
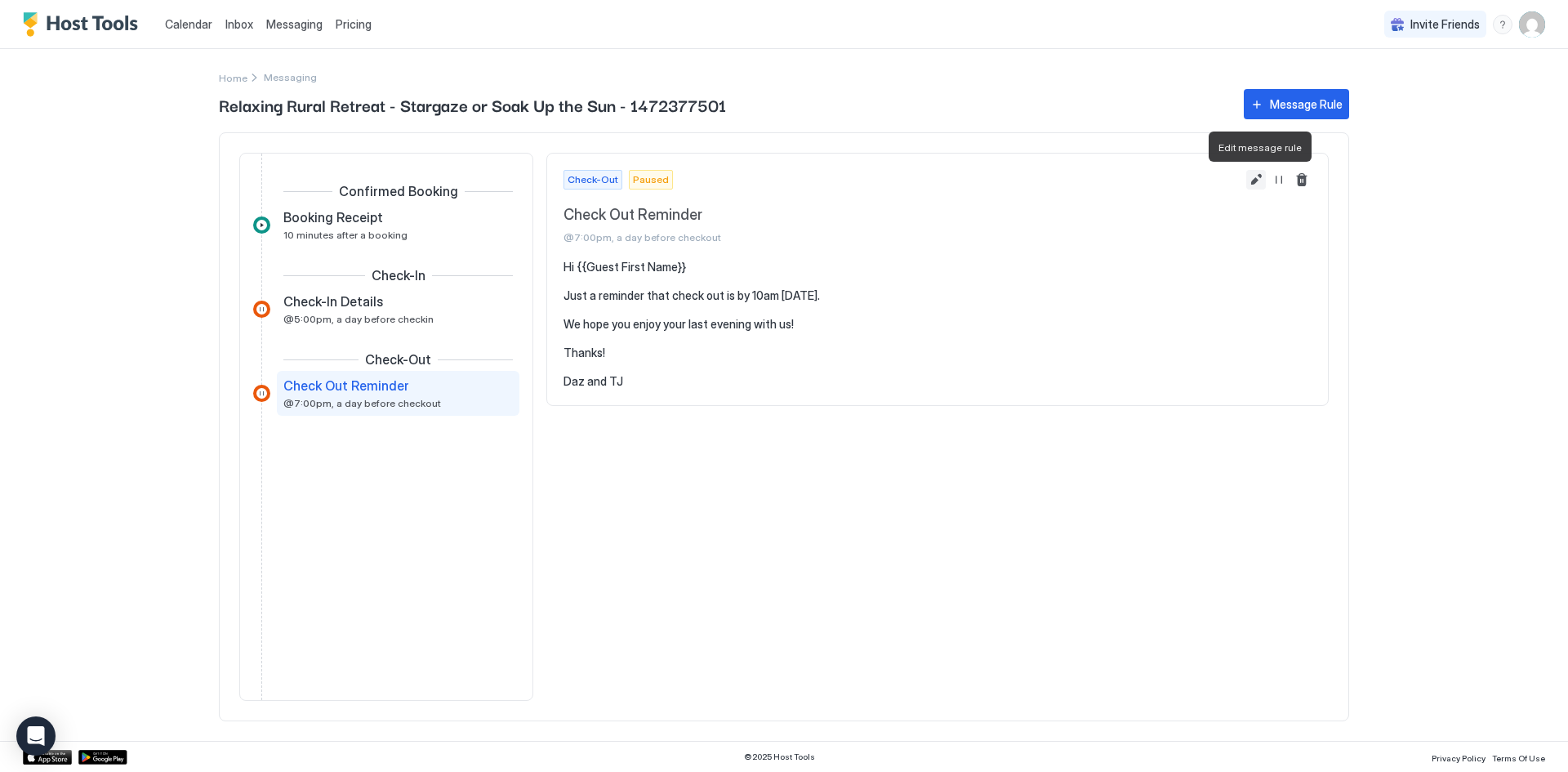
click at [1256, 177] on button "Edit message rule" at bounding box center [1256, 180] width 19 height 19
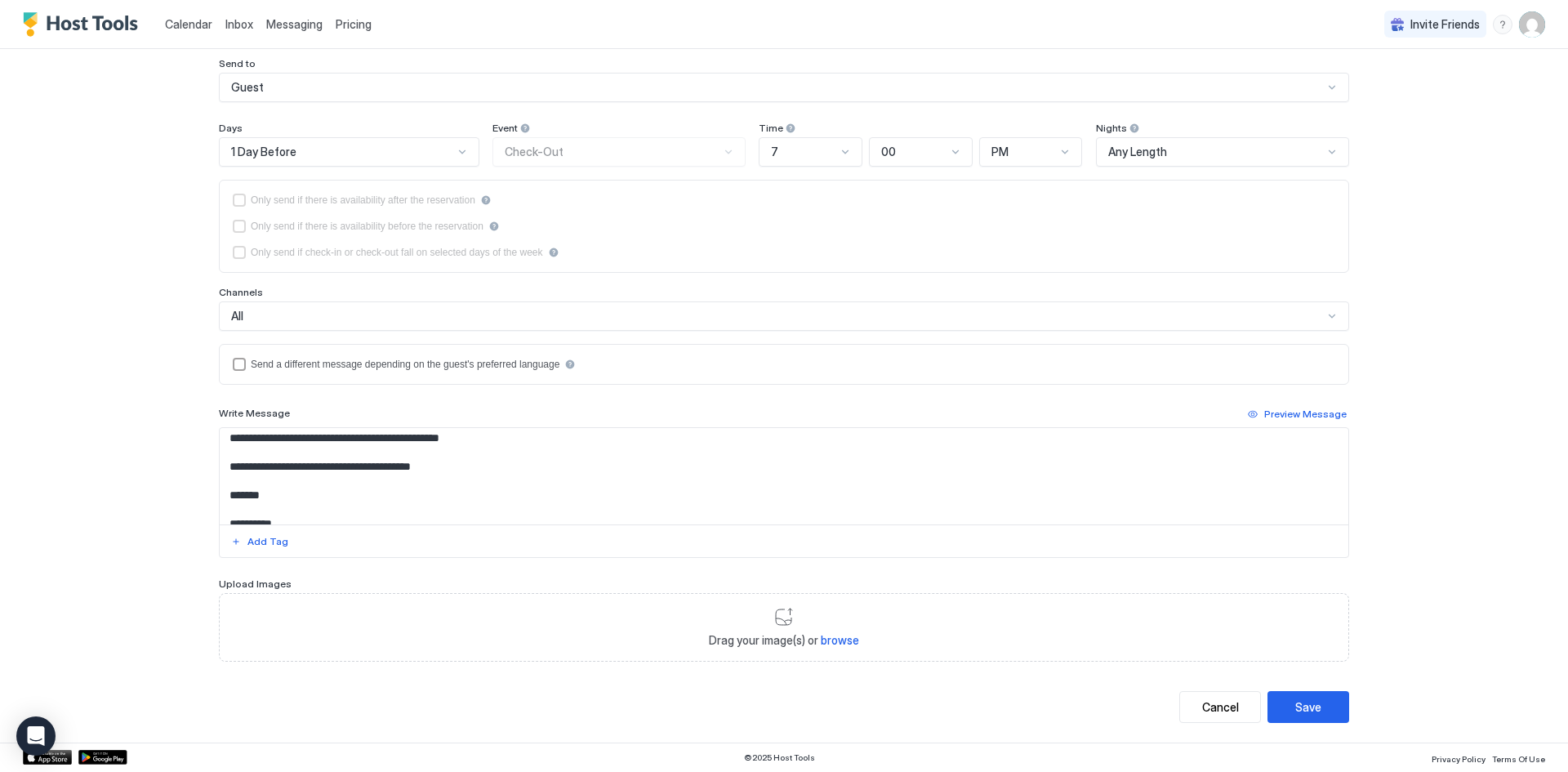
scroll to position [45, 0]
click at [272, 510] on textarea "**********" at bounding box center [784, 476] width 1129 height 97
type textarea "**********"
click at [1305, 704] on div "Save" at bounding box center [1308, 707] width 26 height 17
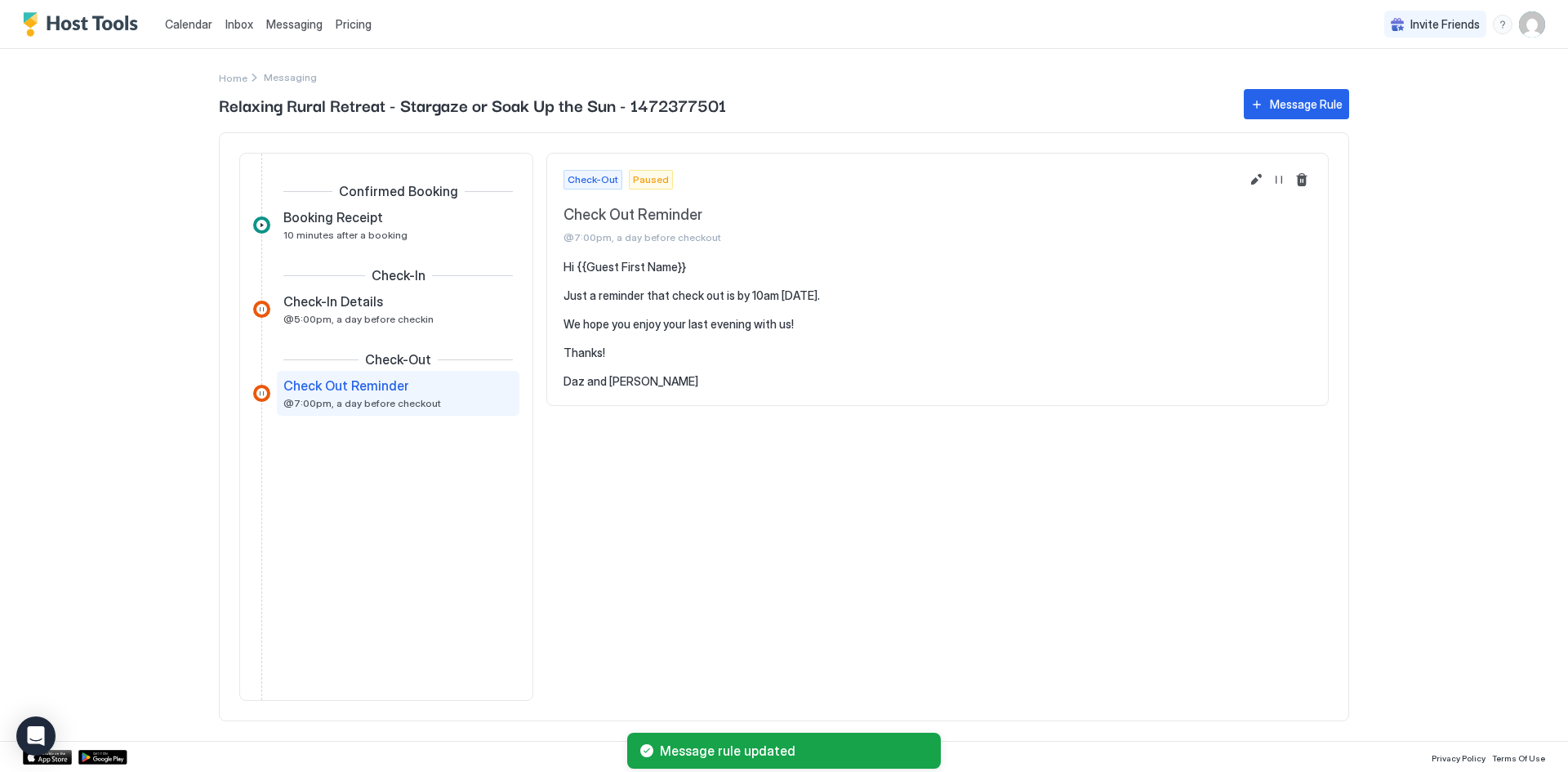
click at [350, 26] on span "Pricing" at bounding box center [354, 24] width 36 height 14
